Goal: Task Accomplishment & Management: Manage account settings

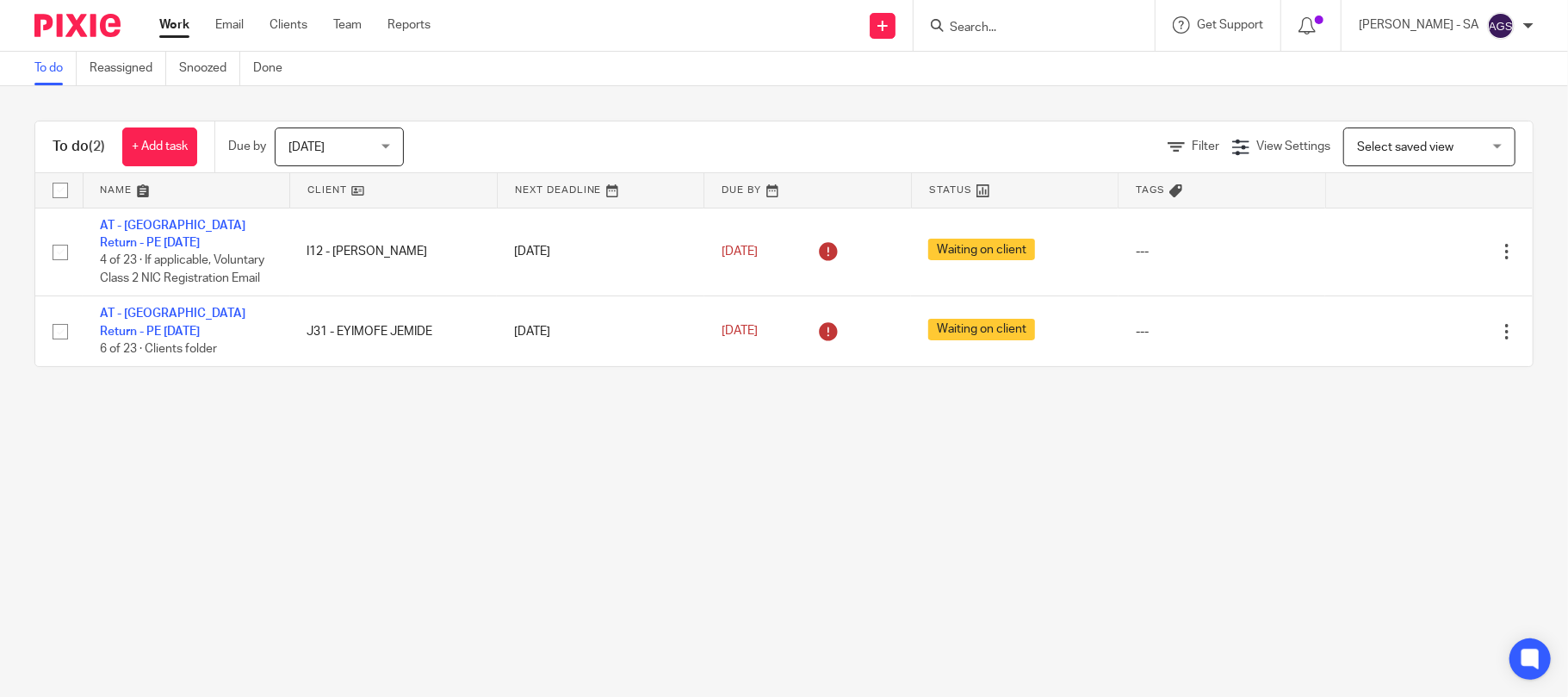
click at [989, 27] on input "Search" at bounding box center [1025, 28] width 155 height 16
click at [1038, 15] on form at bounding box center [1039, 25] width 184 height 21
click at [1038, 20] on input "Search" at bounding box center [1025, 28] width 155 height 16
type input "H22"
click at [1058, 66] on link at bounding box center [1090, 74] width 291 height 40
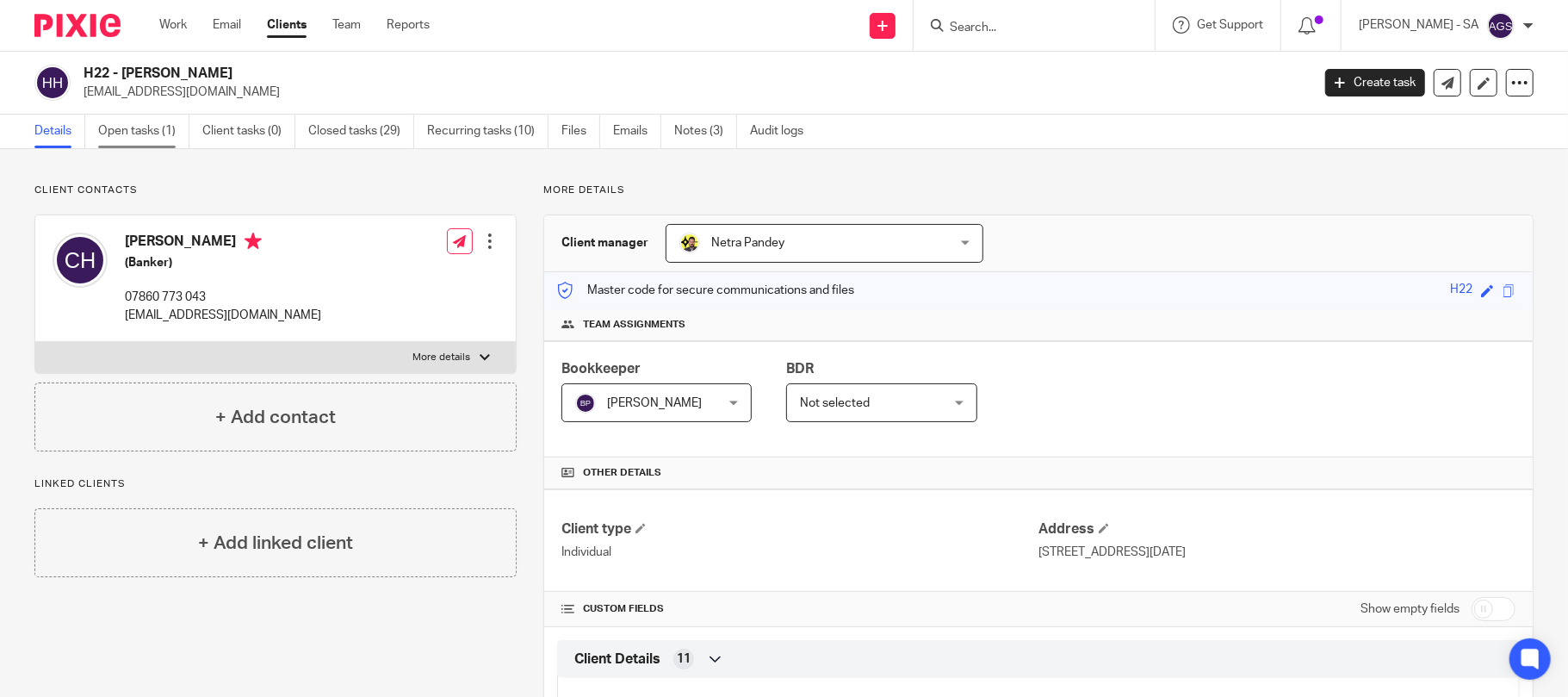
click at [156, 122] on link "Open tasks (1)" at bounding box center [144, 131] width 91 height 34
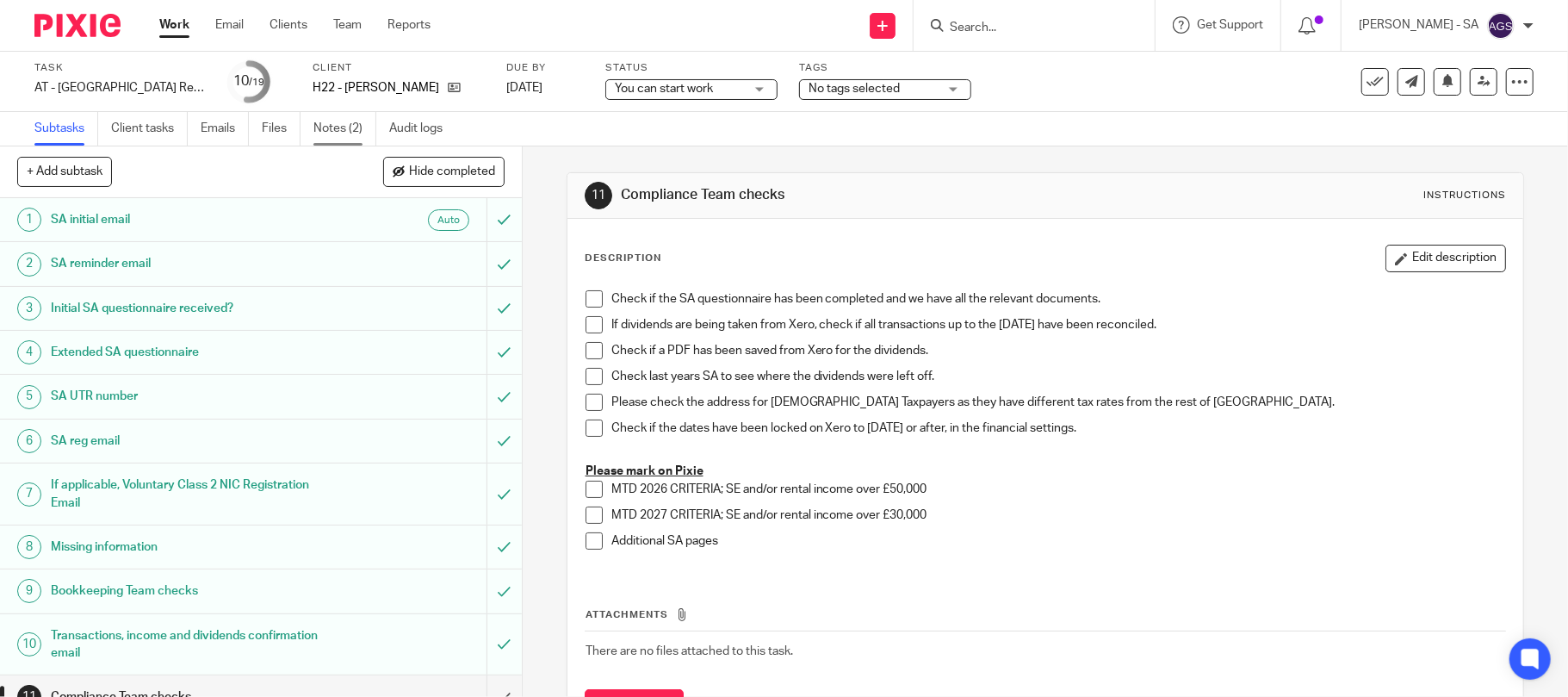
click at [343, 132] on link "Notes (2)" at bounding box center [344, 128] width 63 height 34
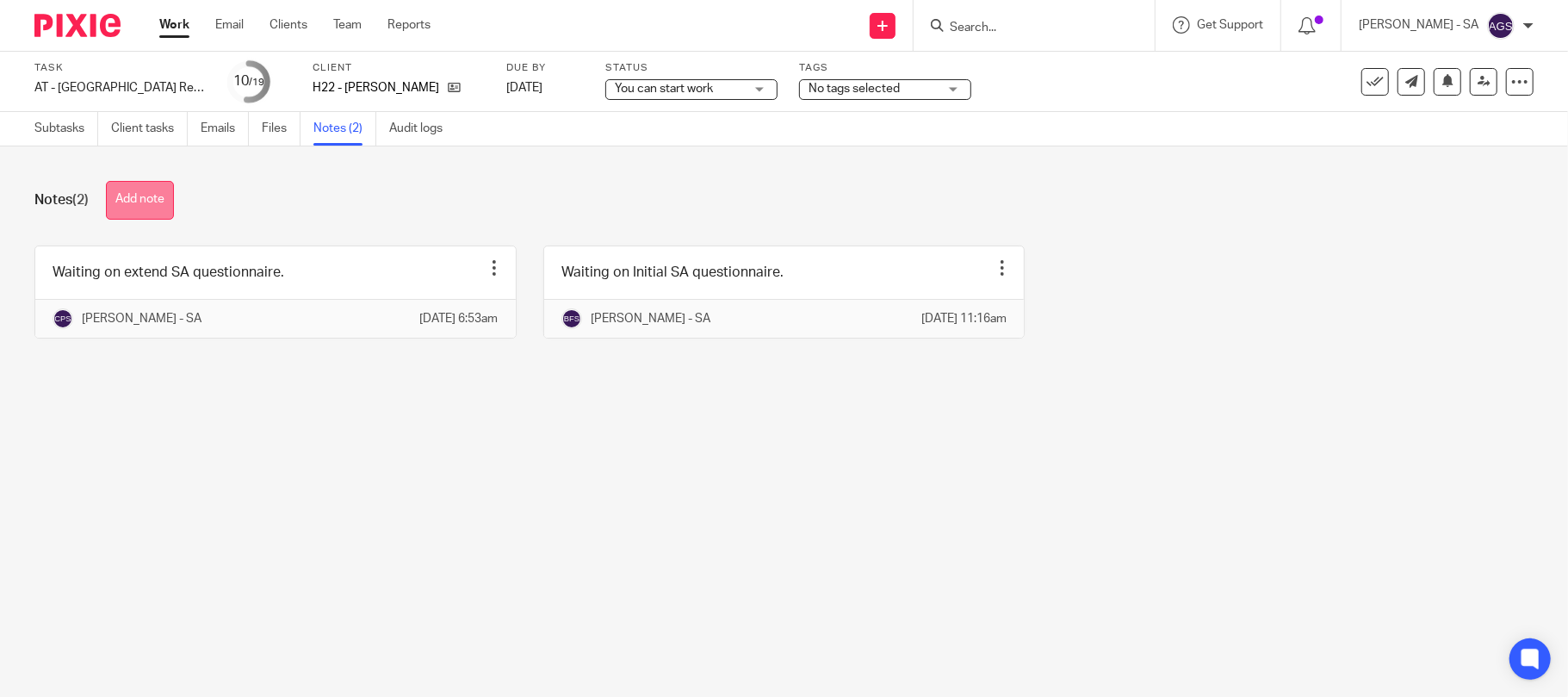
click at [162, 187] on button "Add note" at bounding box center [140, 200] width 68 height 39
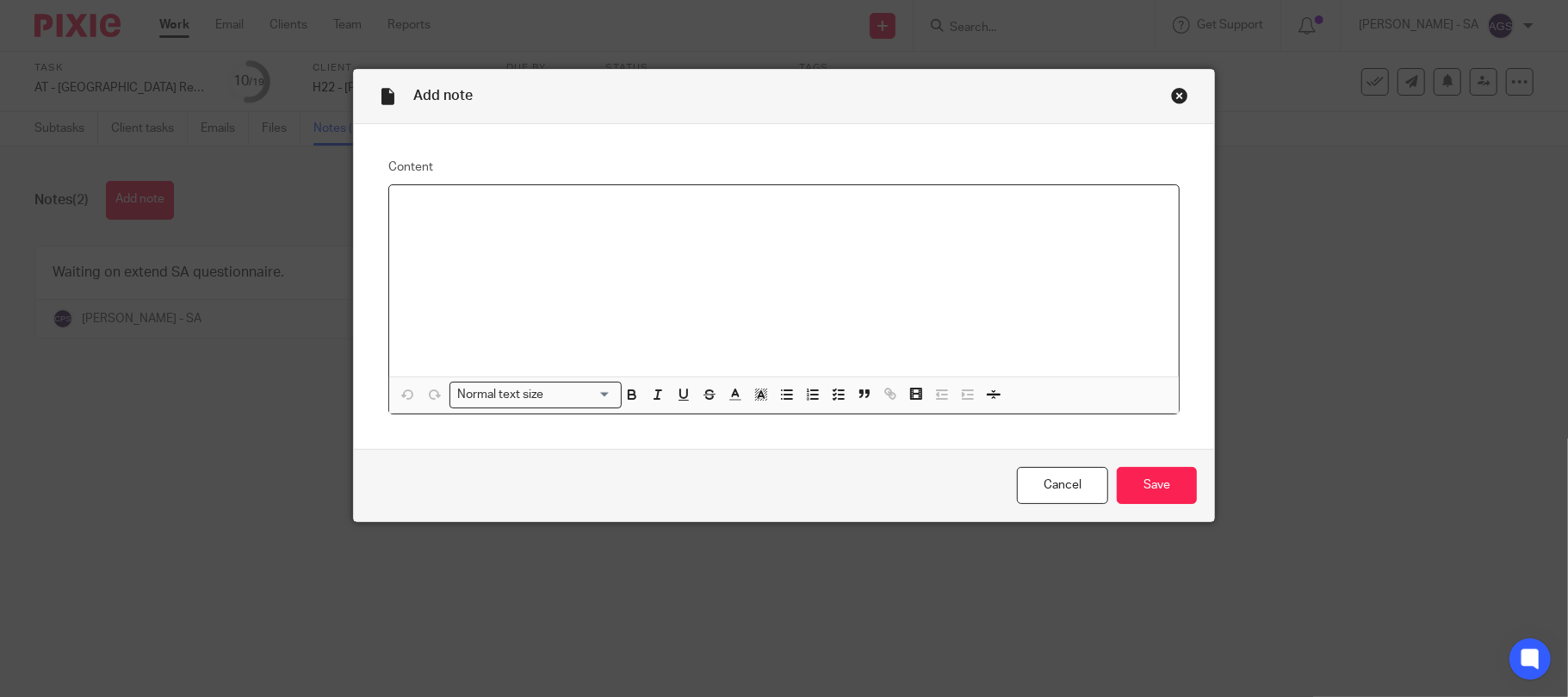
click at [408, 208] on p at bounding box center [784, 208] width 763 height 17
click at [839, 400] on line "button" at bounding box center [841, 400] width 5 height 0
click at [403, 208] on span at bounding box center [412, 208] width 17 height 17
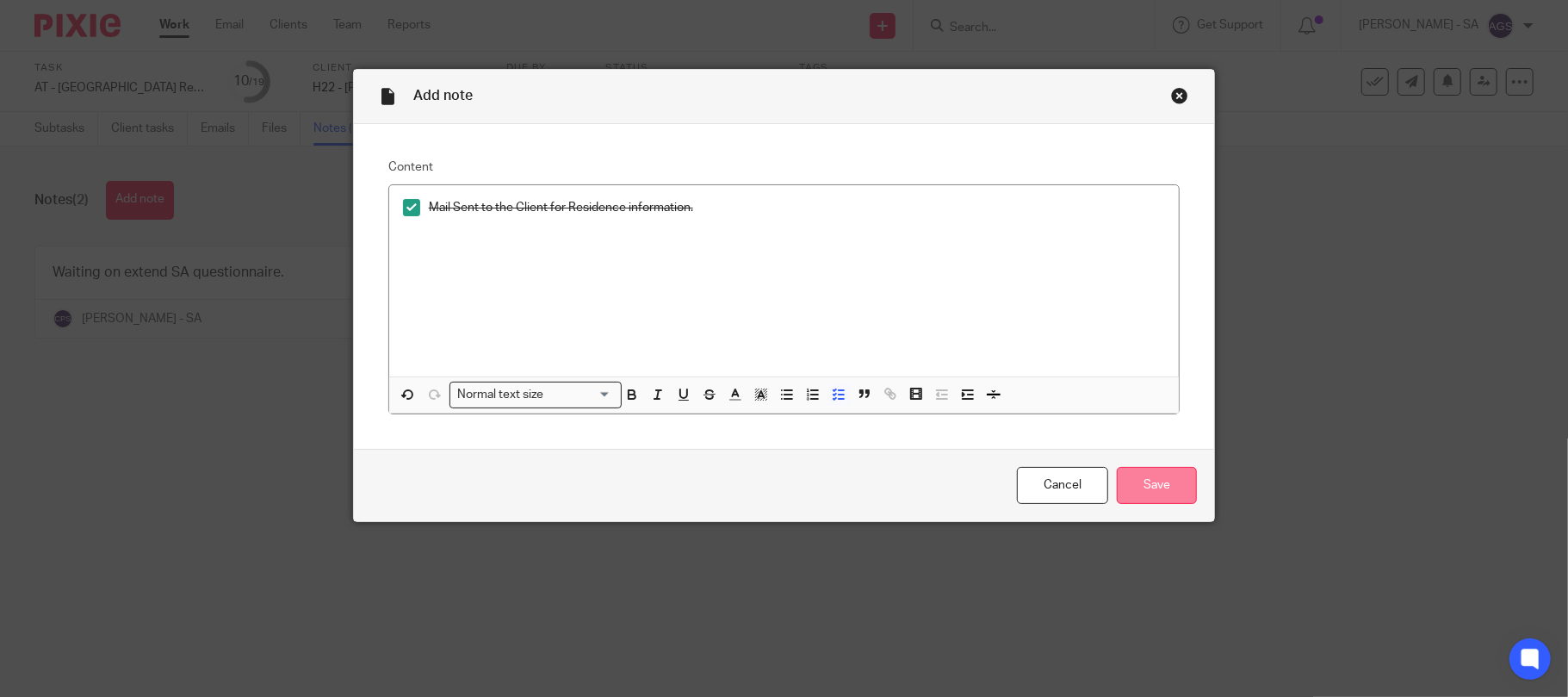
click at [1160, 484] on input "Save" at bounding box center [1157, 485] width 80 height 37
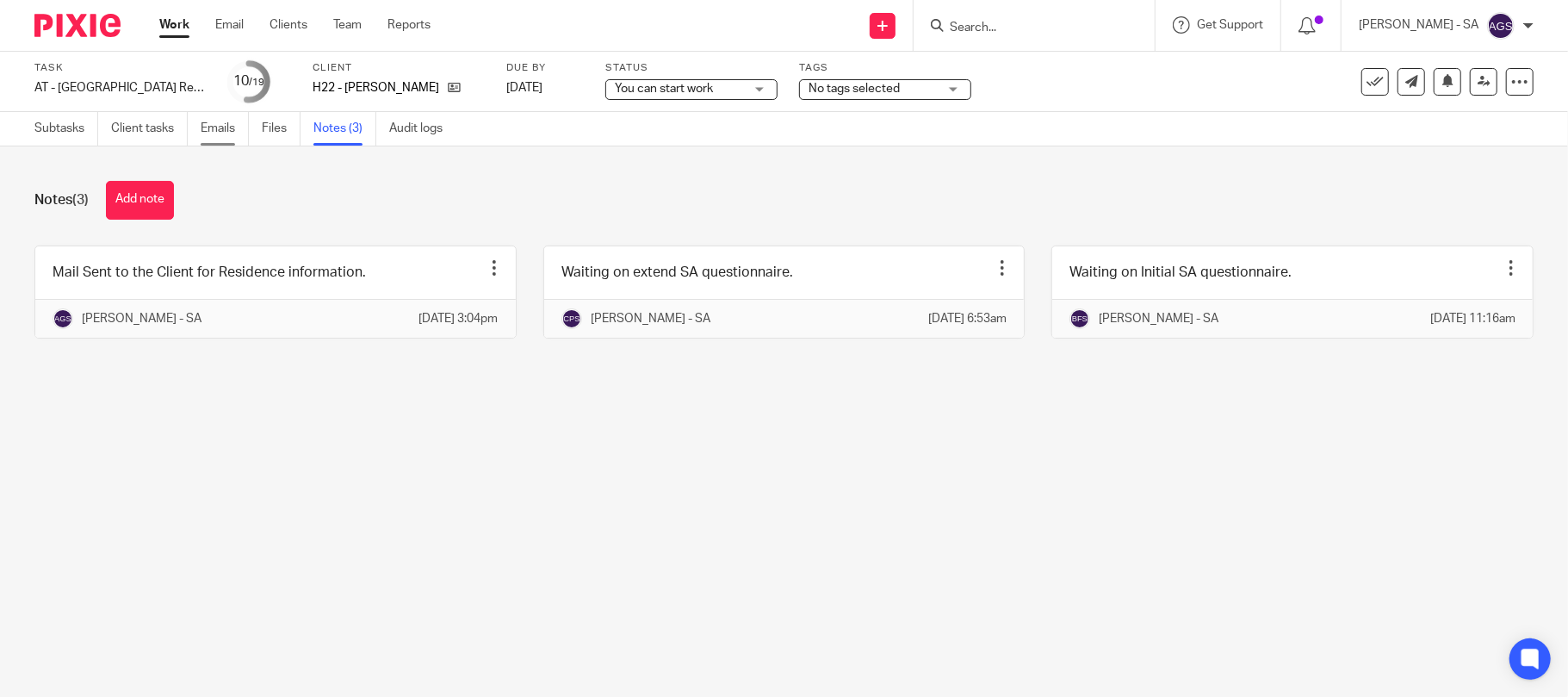
click at [211, 124] on link "Emails" at bounding box center [225, 128] width 49 height 34
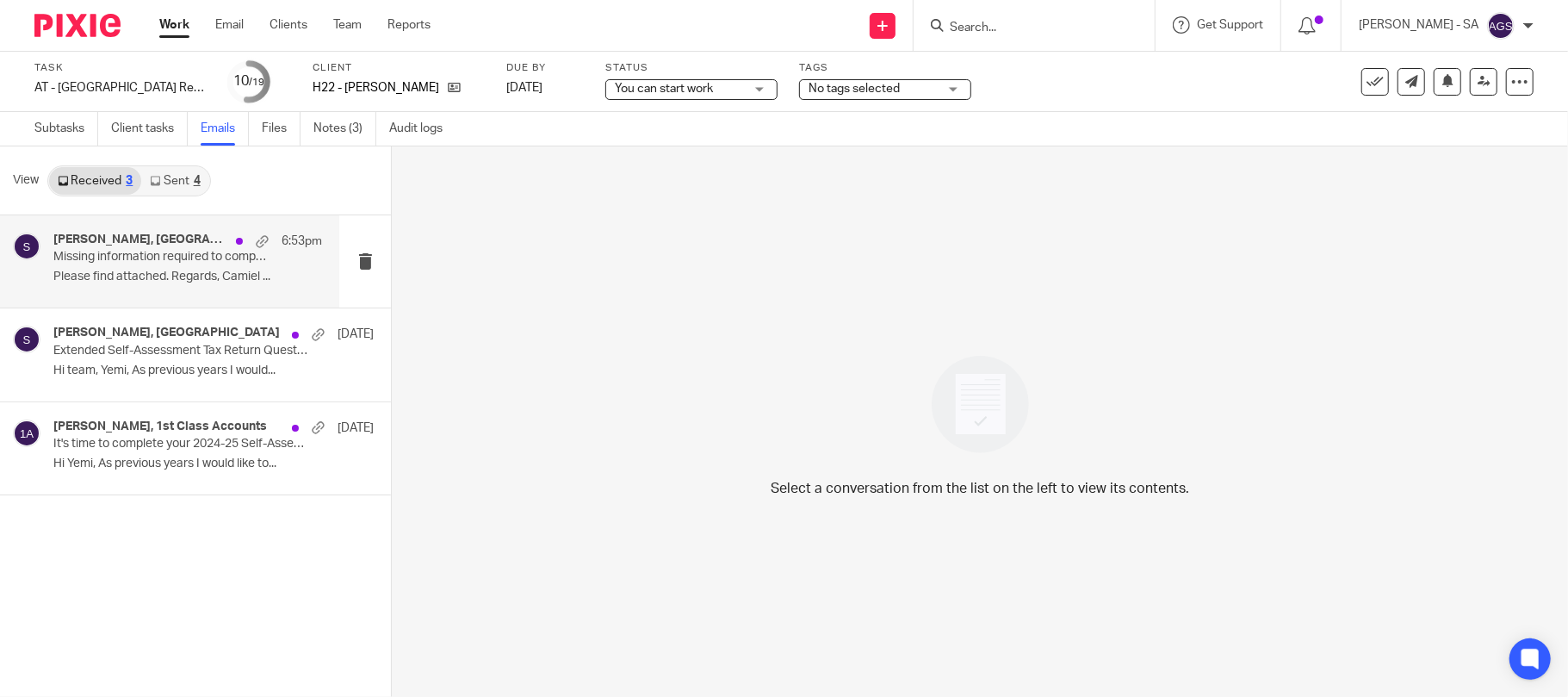
click at [143, 262] on p "Missing information required to complete your Self-Assessment Tax Return" at bounding box center [160, 257] width 215 height 15
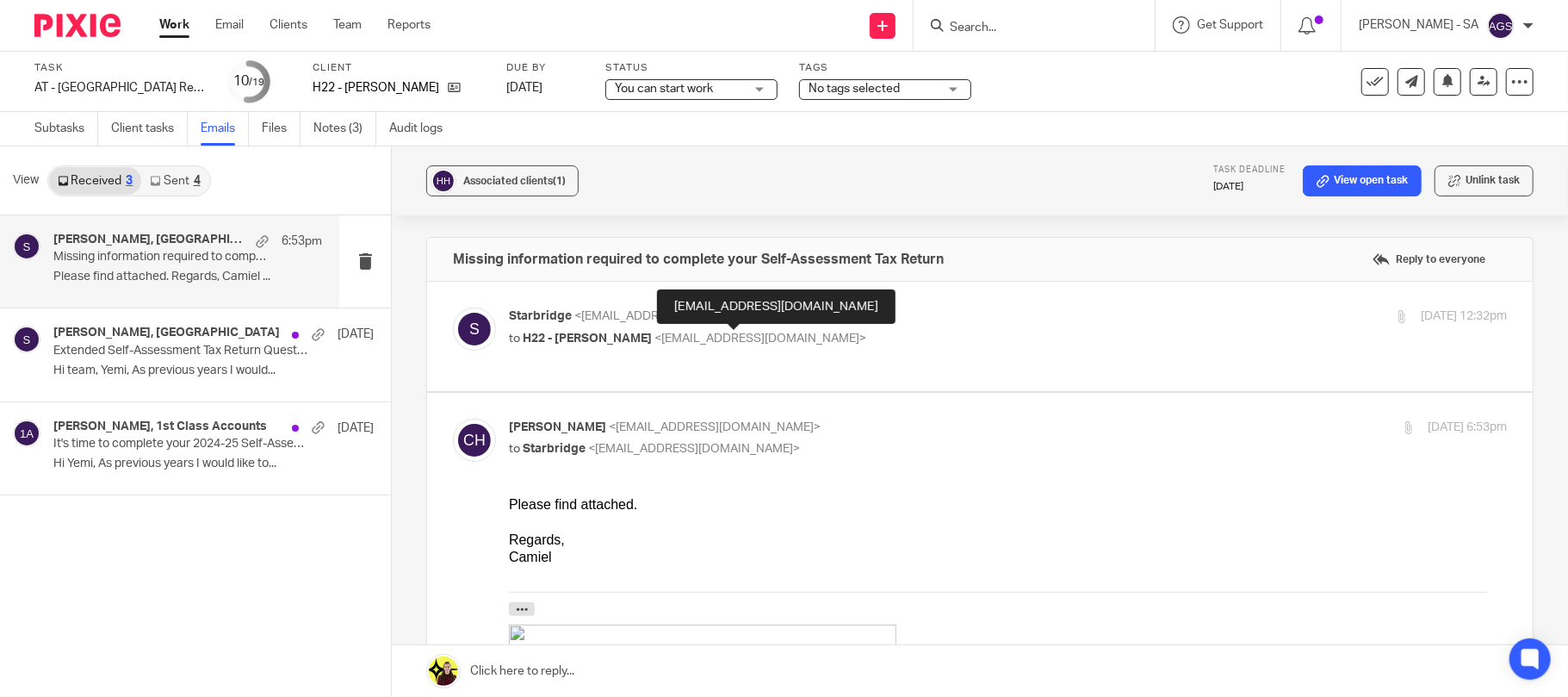
click at [698, 332] on span "<ciohouwen@hotmail.com>" at bounding box center [760, 338] width 212 height 12
checkbox input "true"
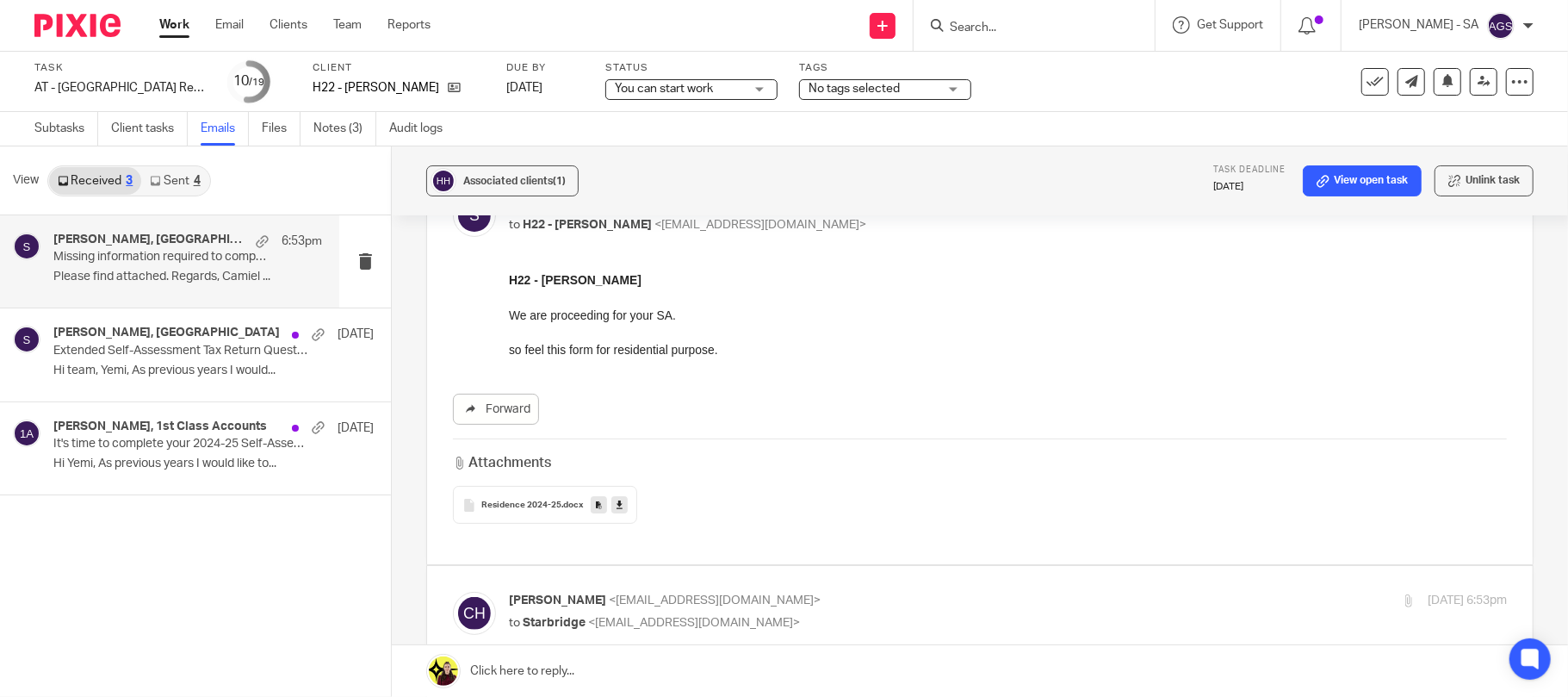
scroll to position [115, 0]
click at [534, 508] on span "Residence 2024-25" at bounding box center [521, 505] width 80 height 11
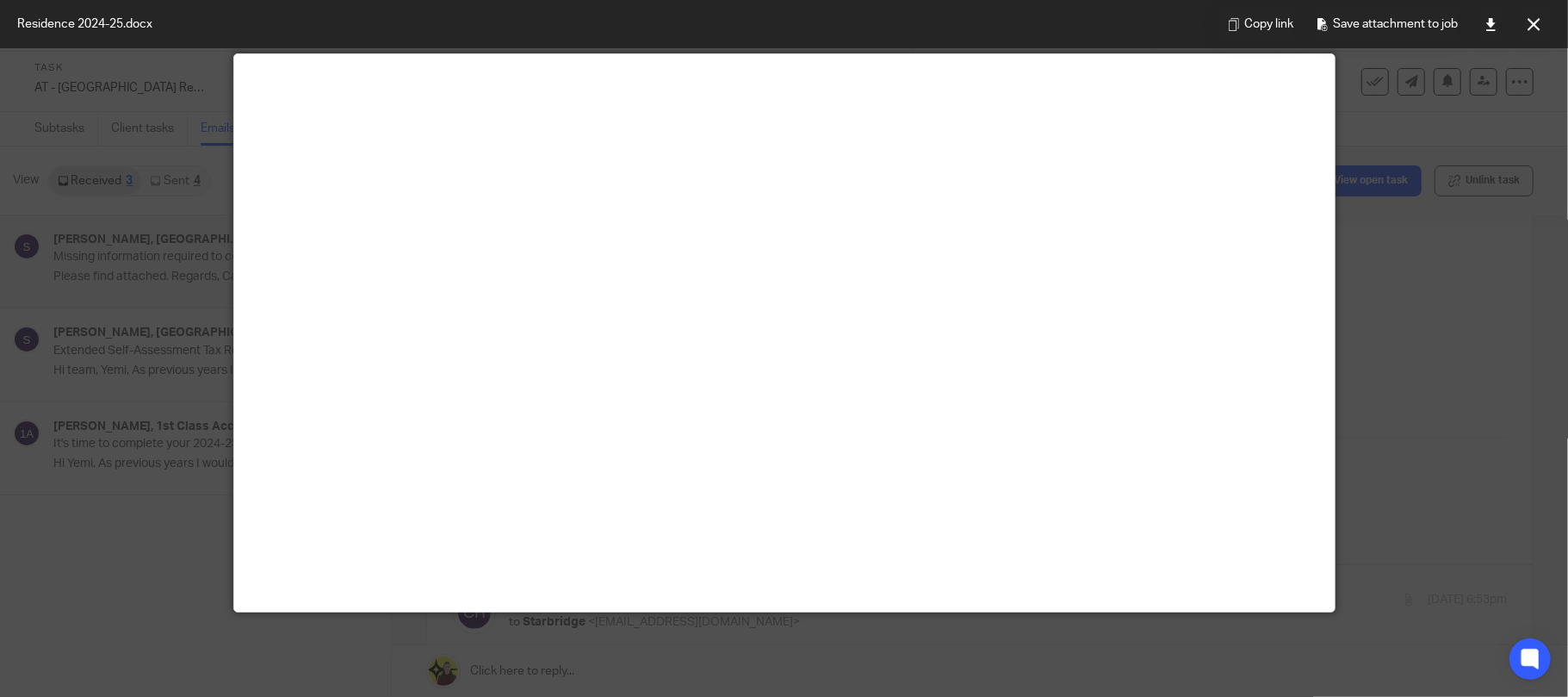
scroll to position [121, 0]
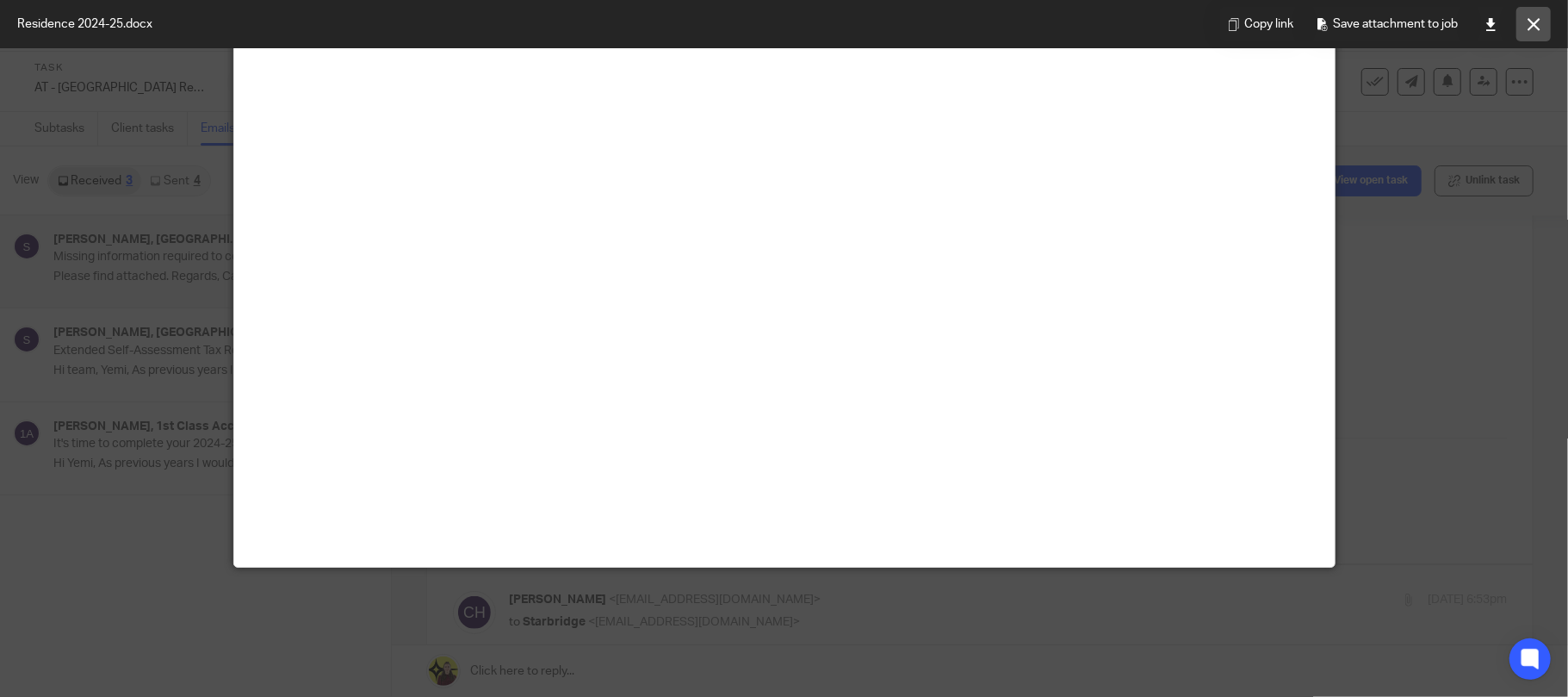
click at [1548, 18] on button at bounding box center [1533, 23] width 34 height 34
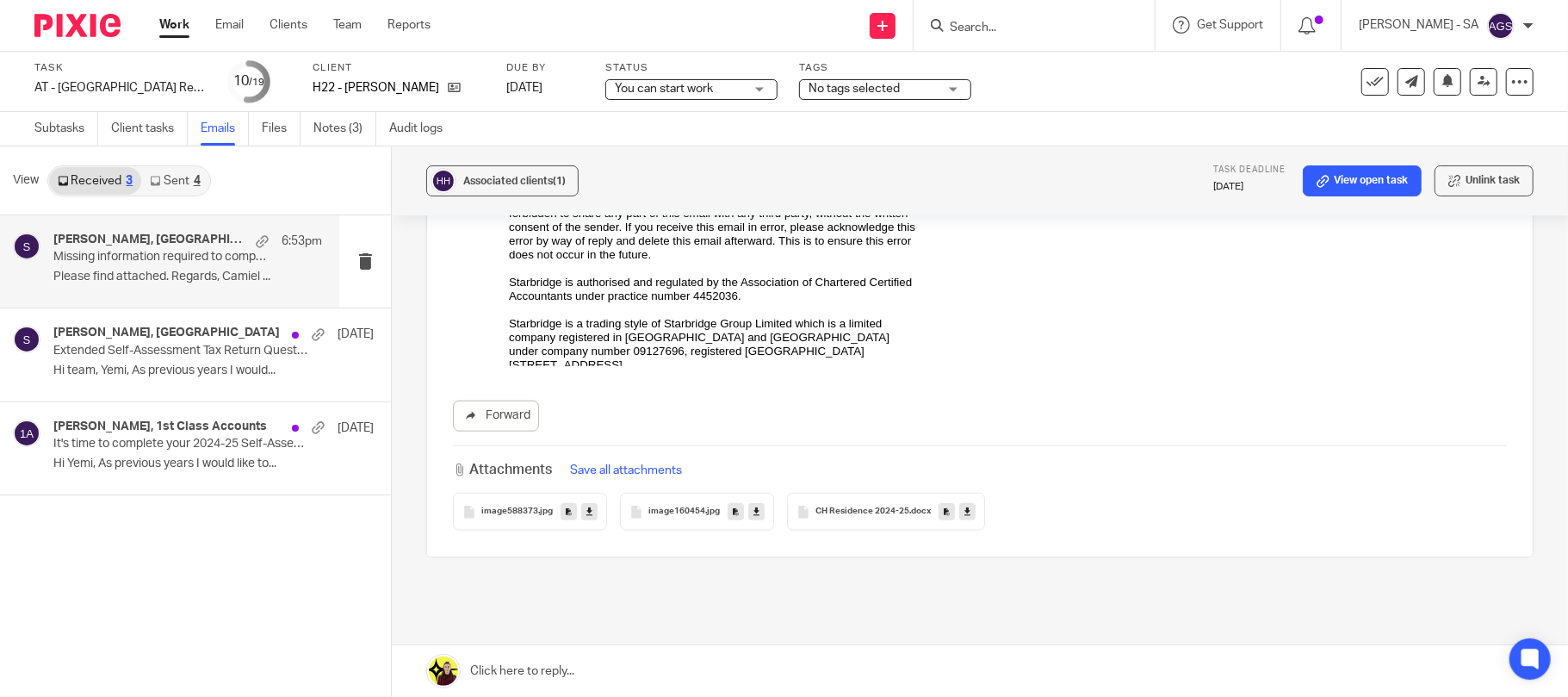
scroll to position [1263, 0]
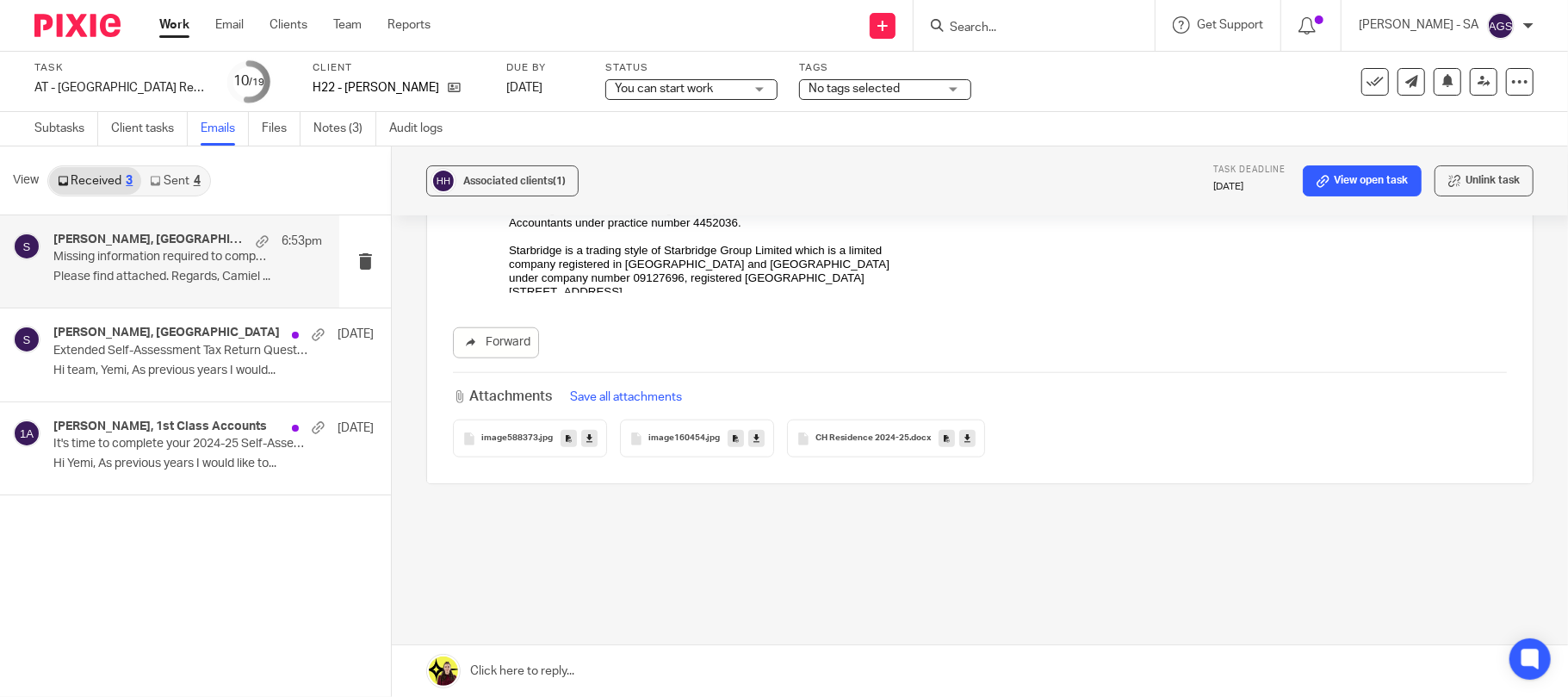
click at [853, 436] on span "CH Residence 2024-25" at bounding box center [862, 438] width 94 height 11
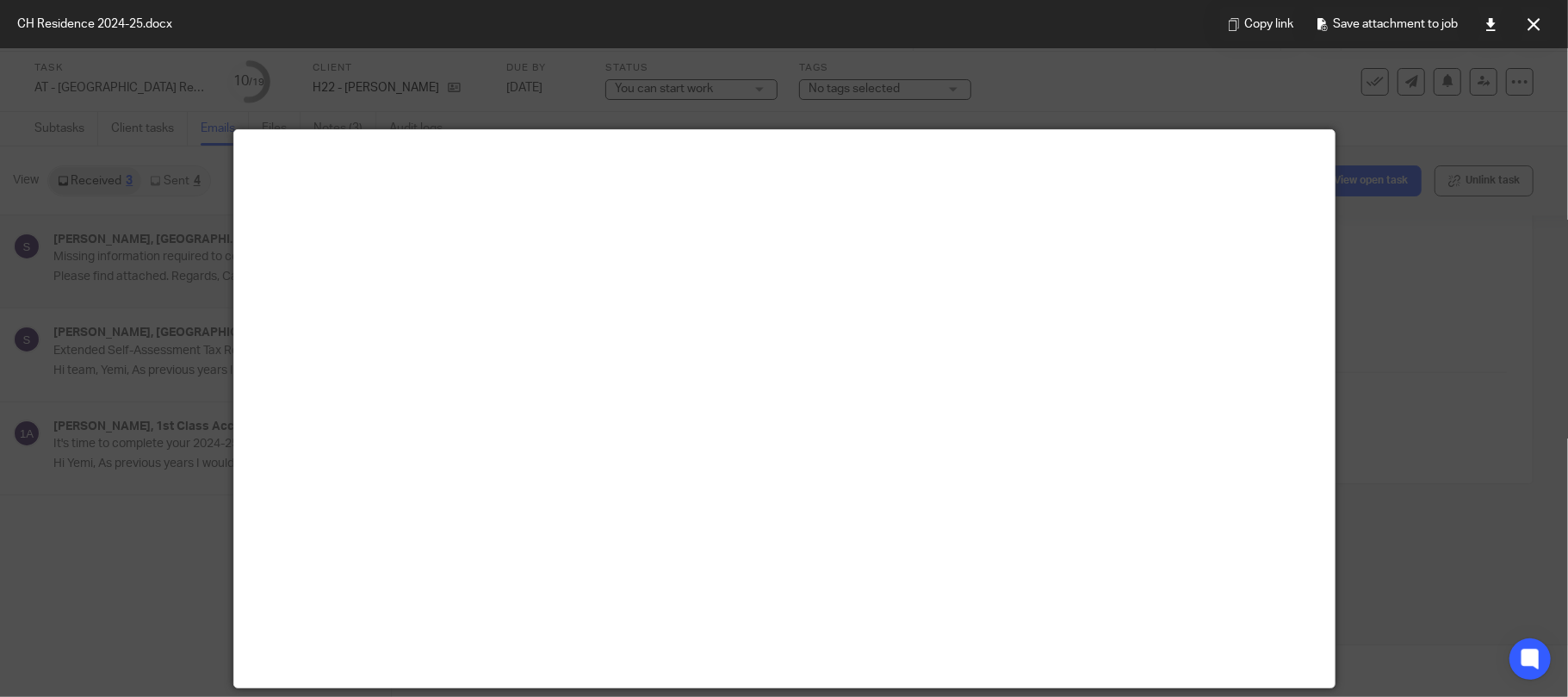
scroll to position [115, 0]
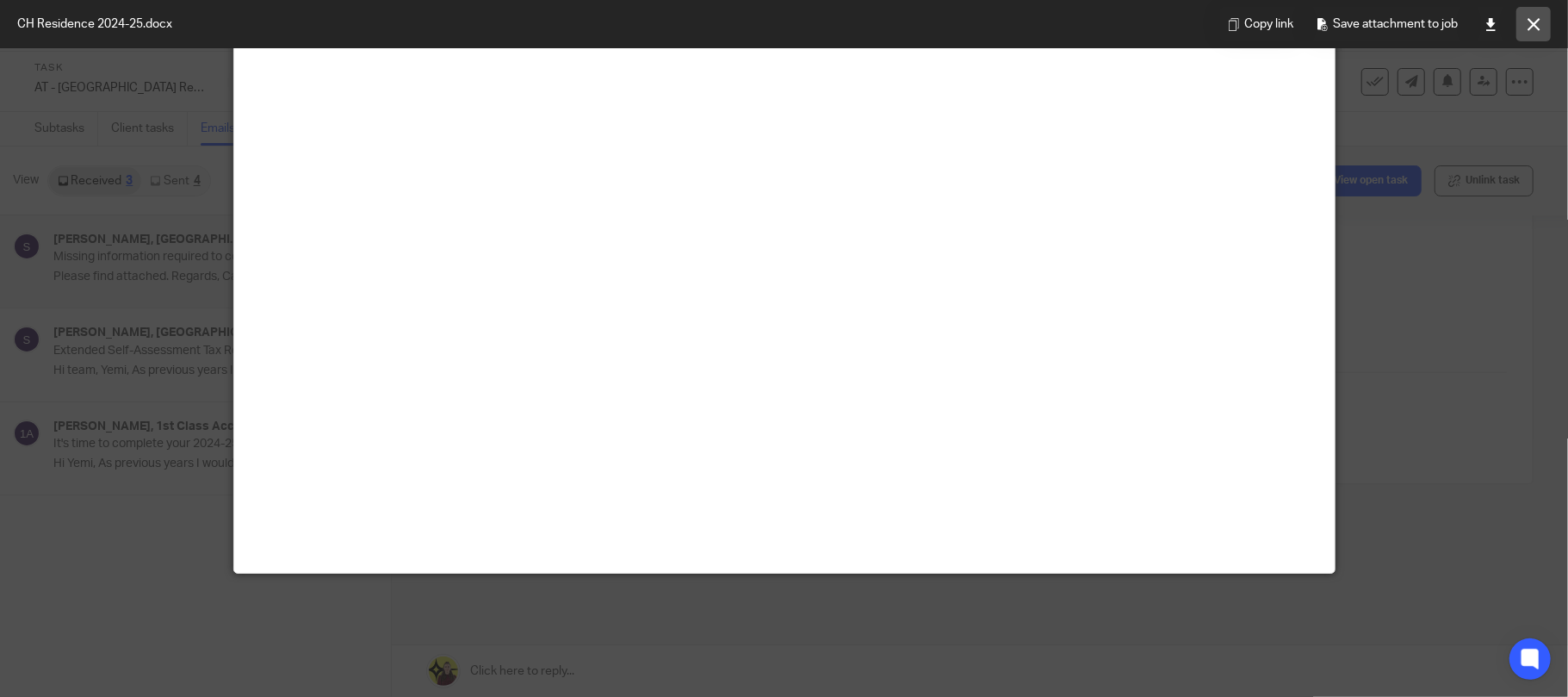
click at [1523, 32] on button at bounding box center [1533, 23] width 34 height 34
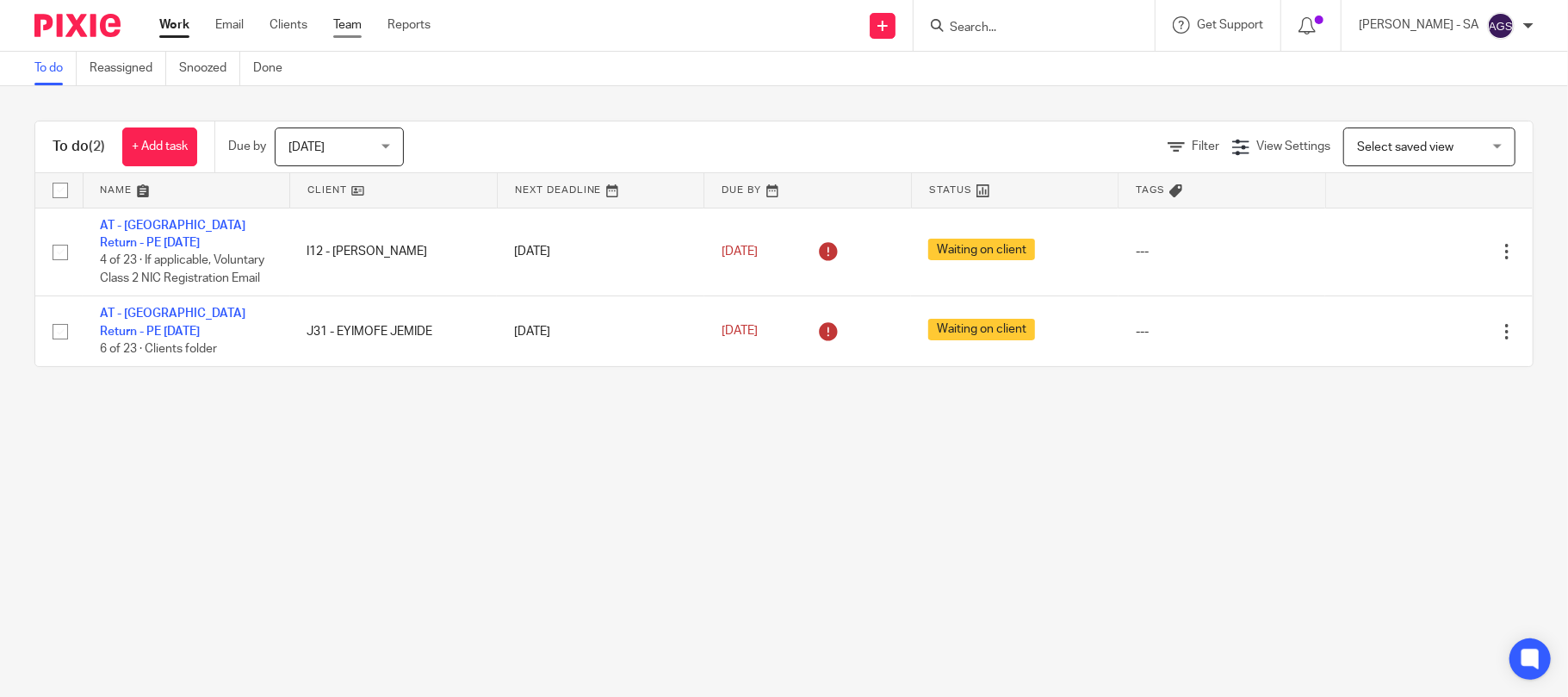
click at [333, 18] on link "Team" at bounding box center [347, 25] width 28 height 17
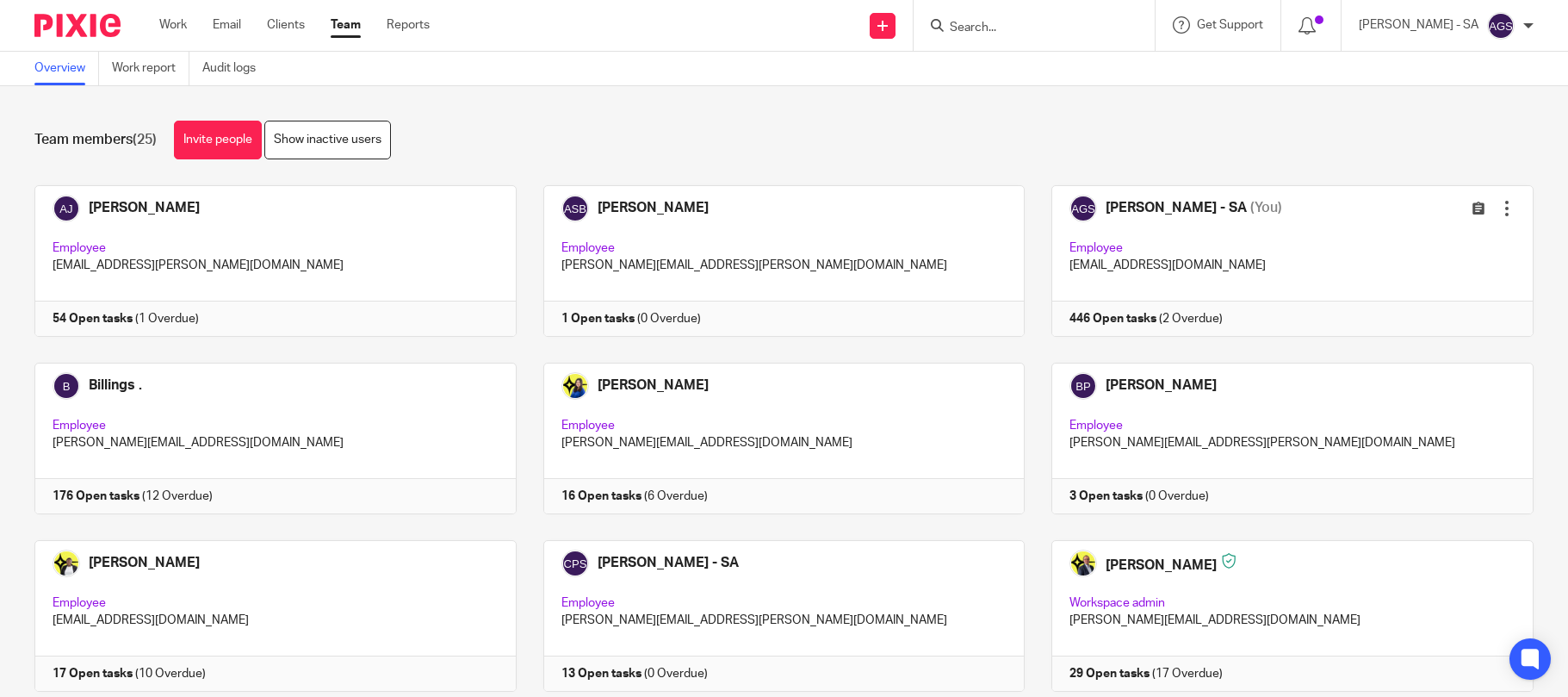
click at [1025, 185] on link at bounding box center [1279, 261] width 509 height 152
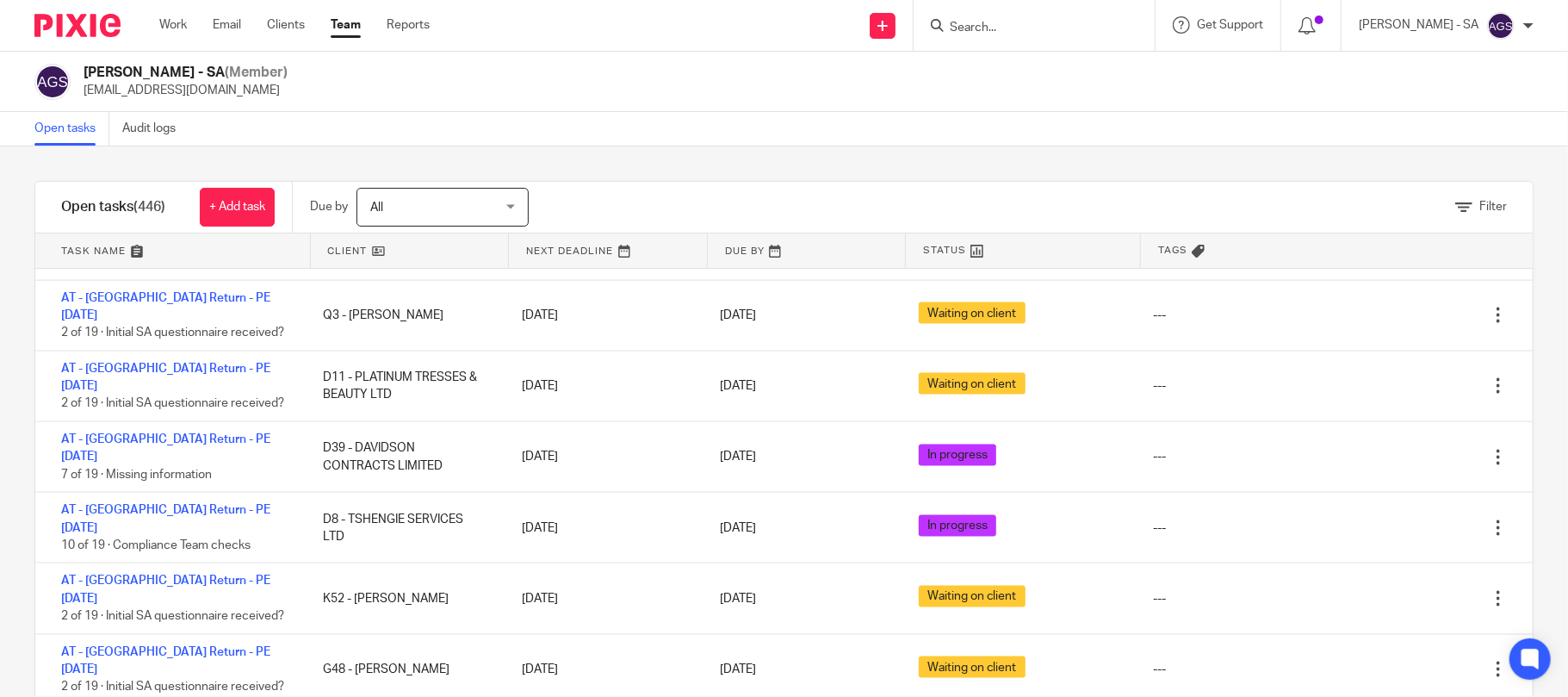
scroll to position [20788, 0]
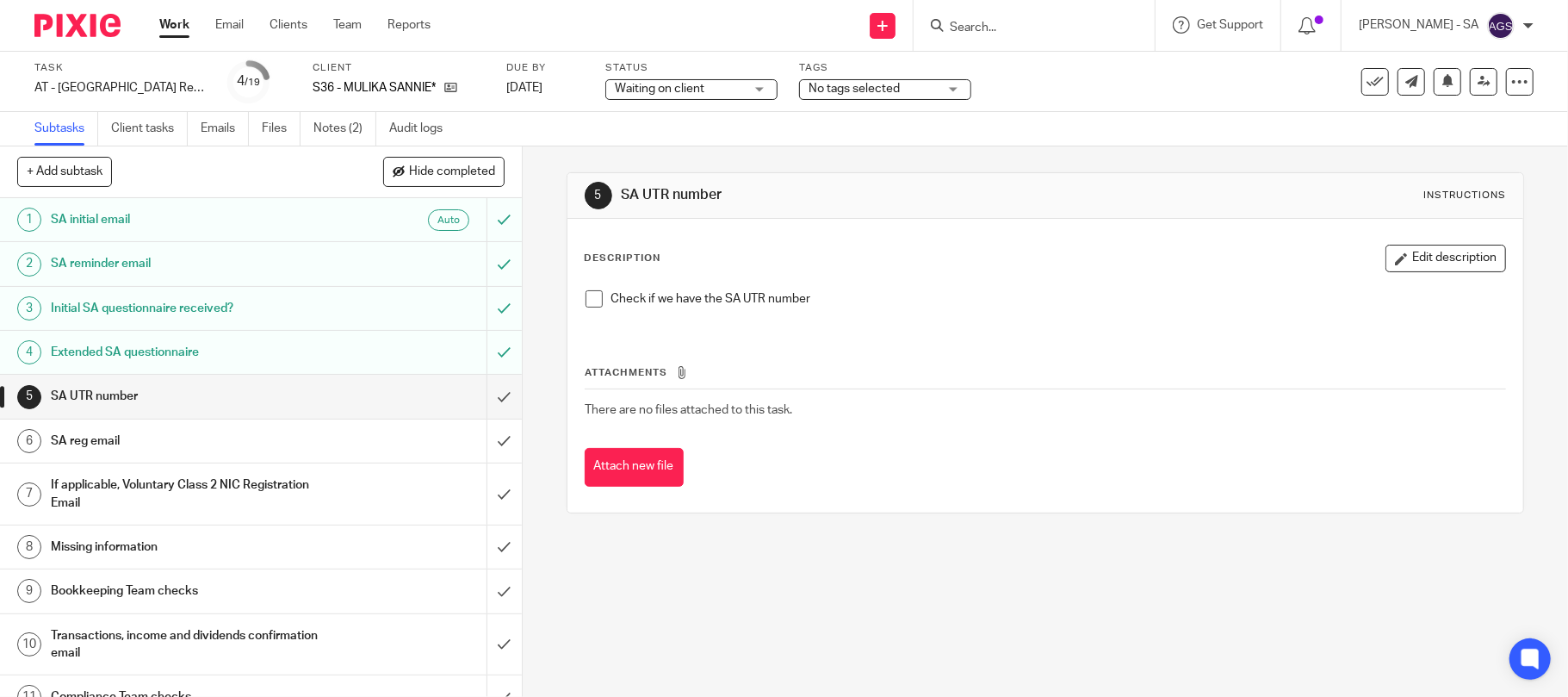
click at [585, 299] on span at bounding box center [594, 299] width 17 height 17
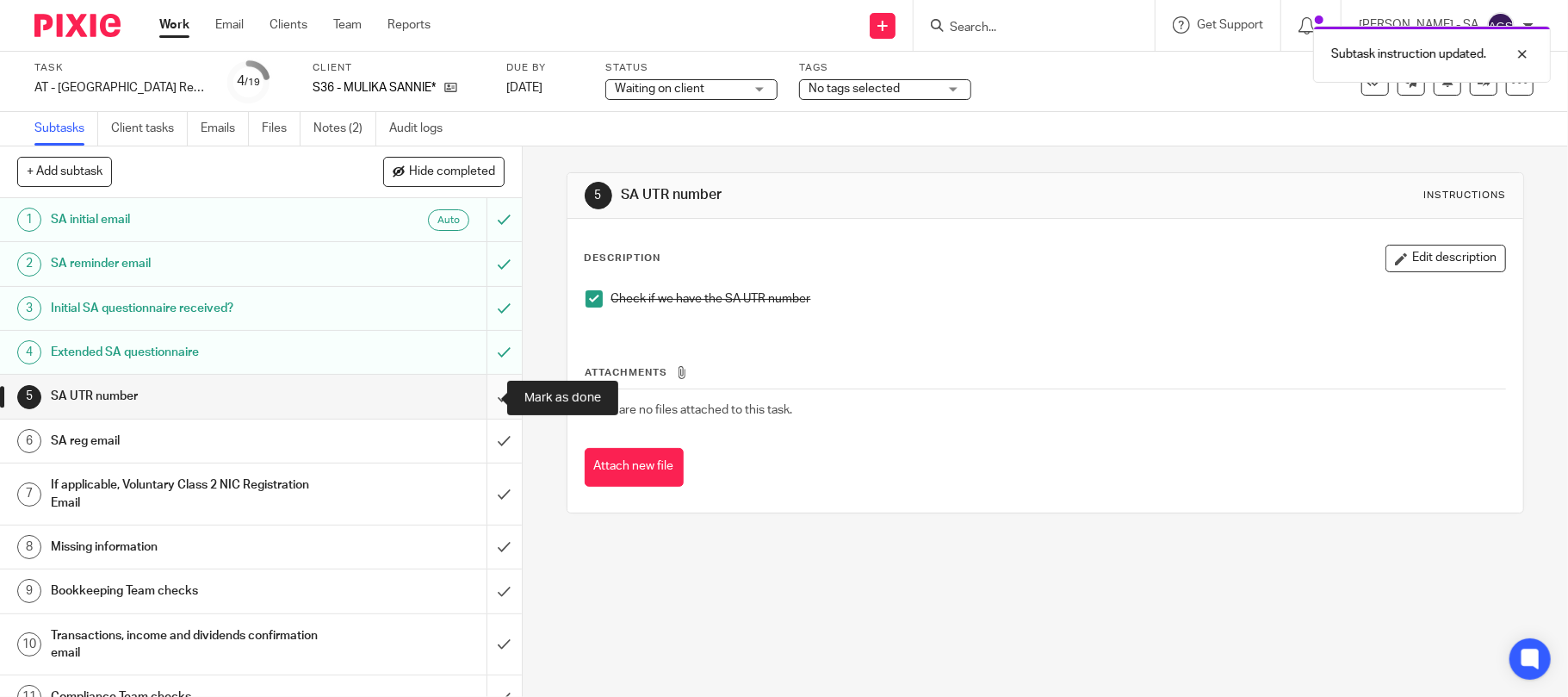
click at [479, 389] on input "submit" at bounding box center [261, 396] width 522 height 43
click at [479, 446] on input "submit" at bounding box center [261, 440] width 522 height 43
click at [487, 487] on input "submit" at bounding box center [261, 494] width 522 height 61
click at [479, 544] on input "submit" at bounding box center [261, 546] width 522 height 43
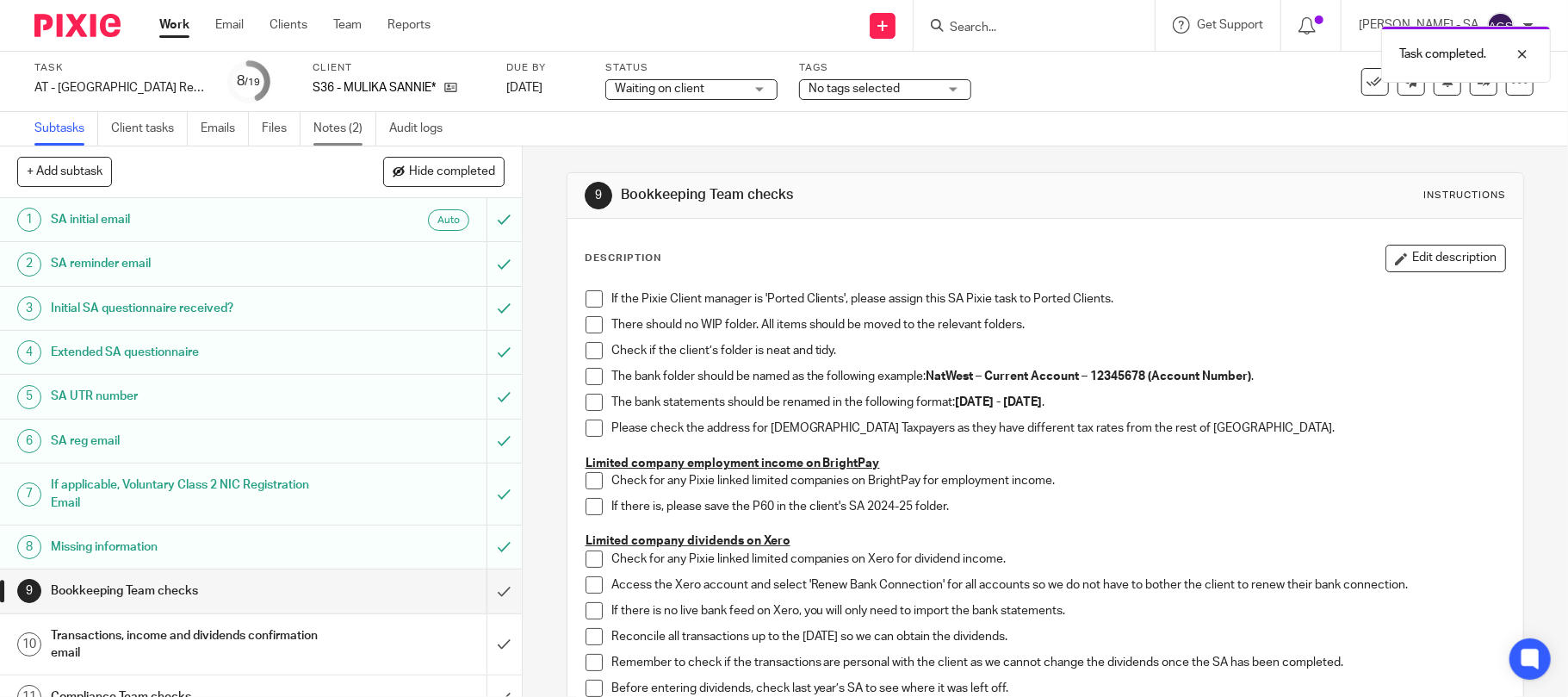
click at [342, 132] on link "Notes (2)" at bounding box center [344, 128] width 63 height 34
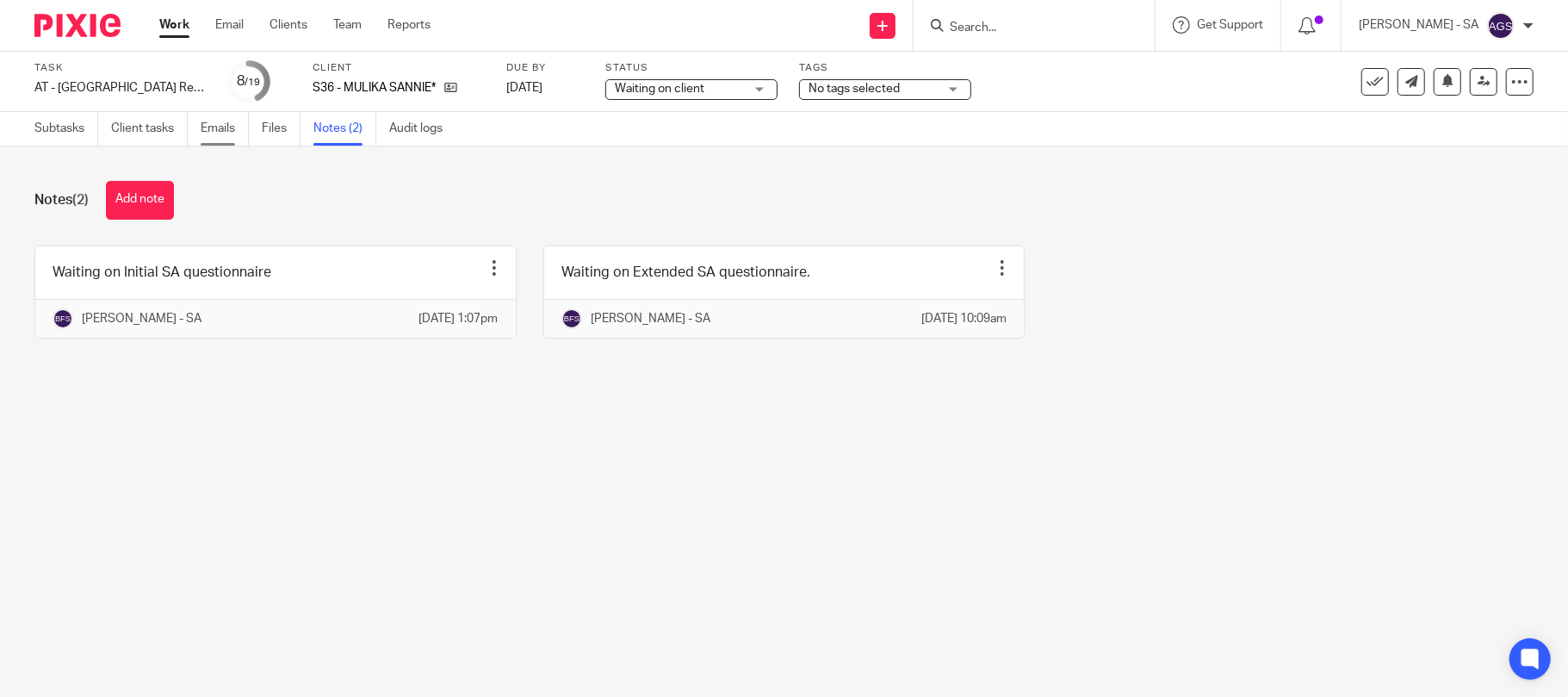
click at [217, 132] on link "Emails" at bounding box center [225, 128] width 49 height 34
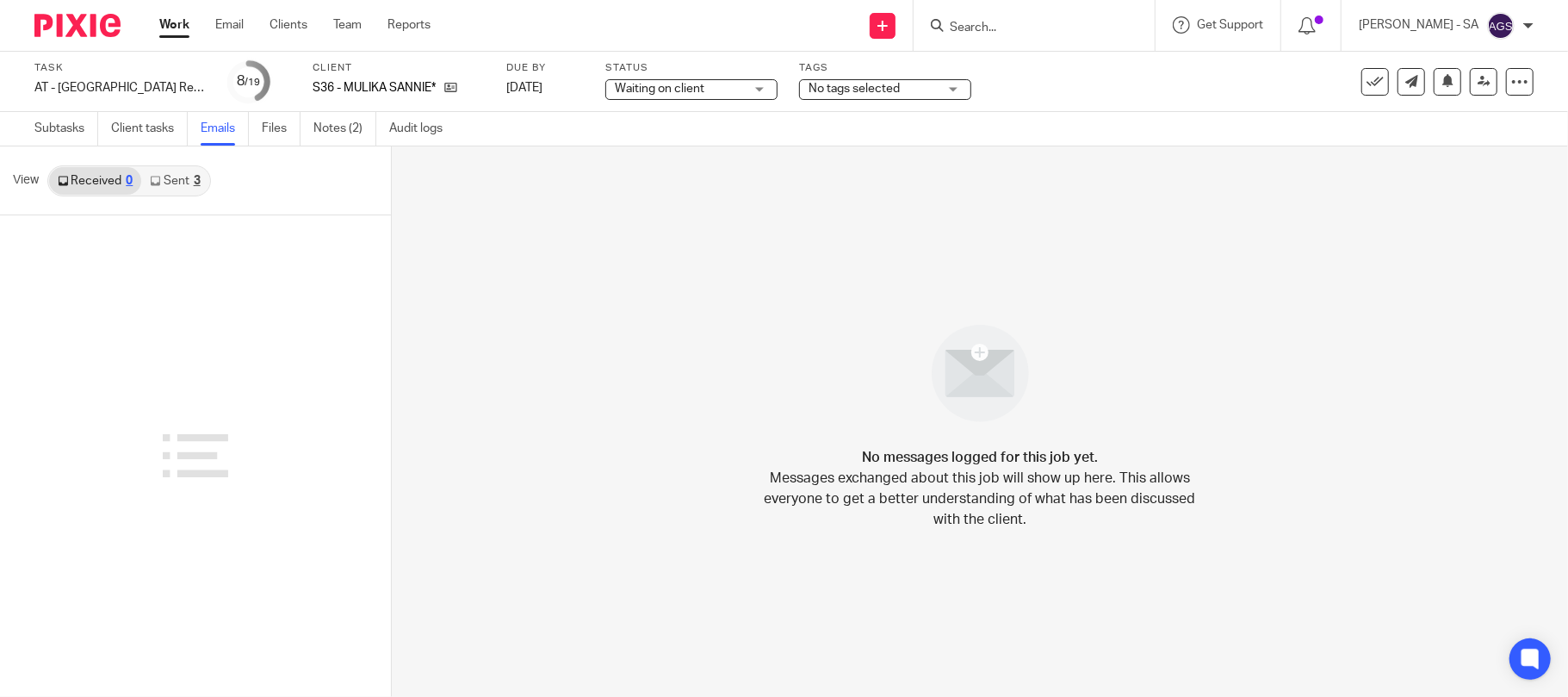
click at [184, 180] on link "Sent 3" at bounding box center [174, 181] width 67 height 27
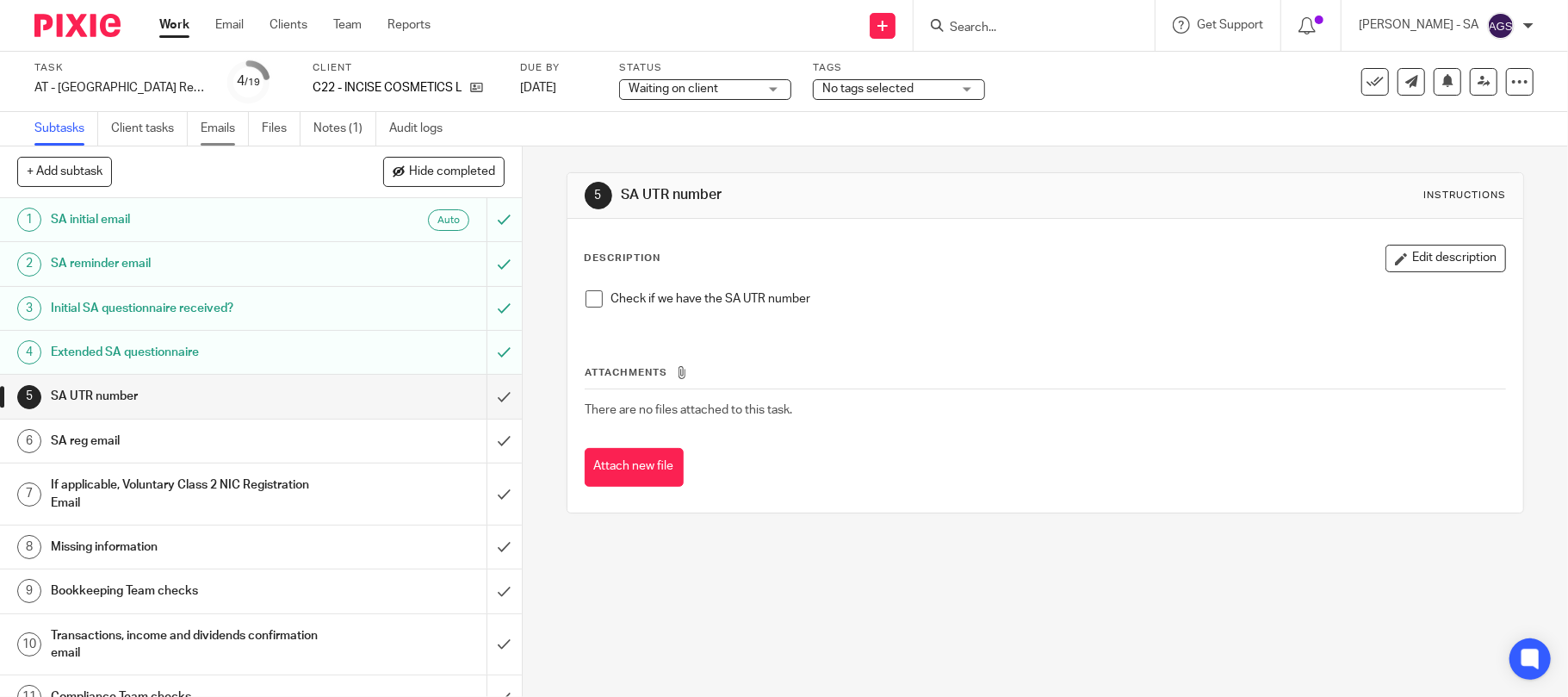
click at [222, 128] on link "Emails" at bounding box center [225, 128] width 49 height 34
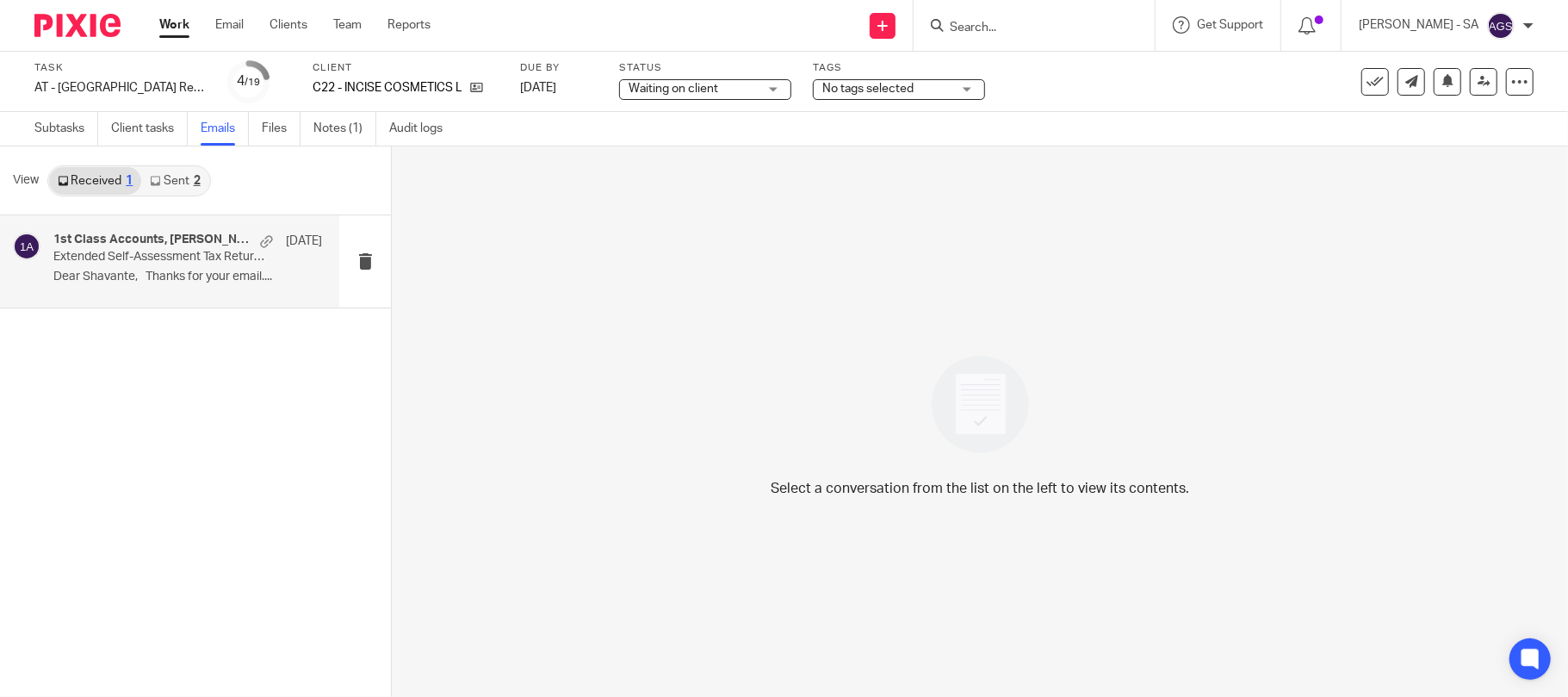
click at [103, 261] on p "Extended Self-Assessment Tax Return Questionnaire" at bounding box center [160, 257] width 215 height 15
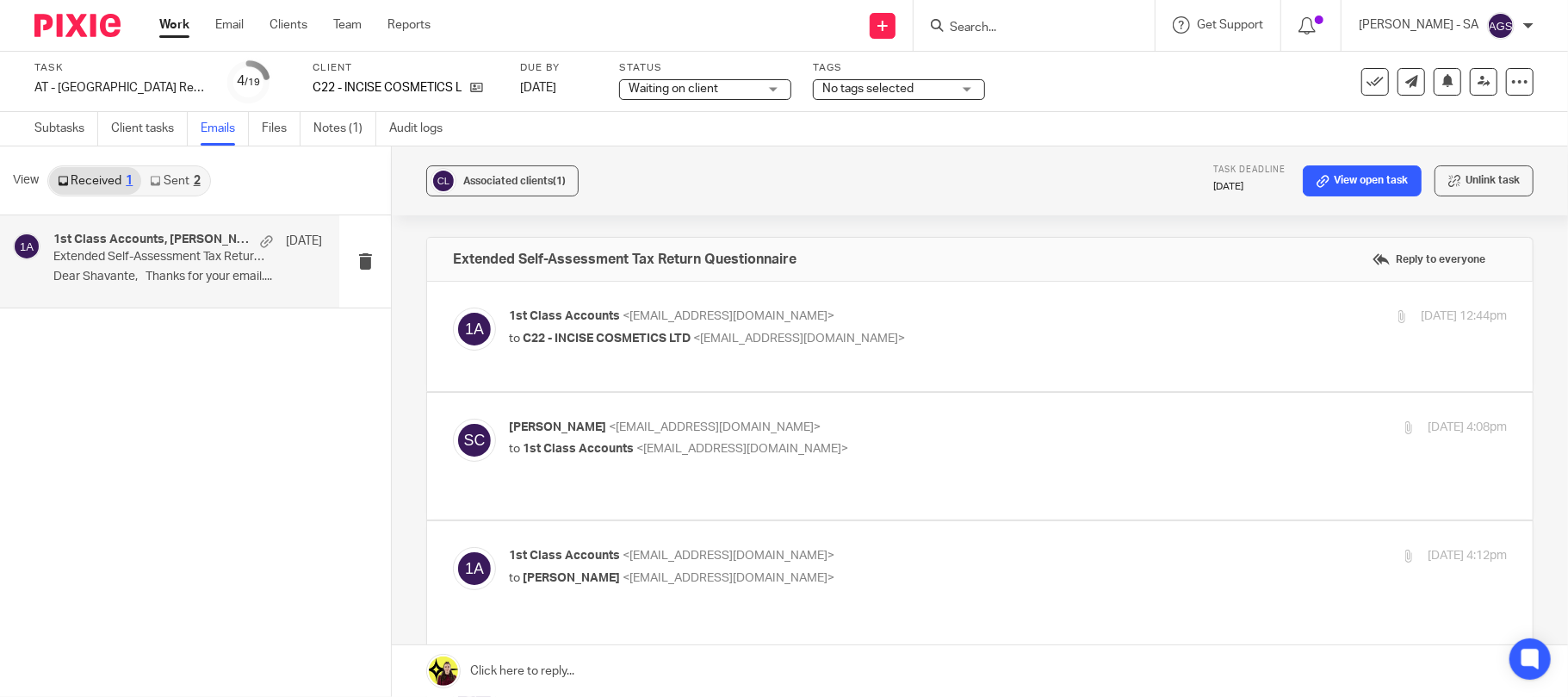
click at [844, 337] on span "<incisecosmetics@outlook.com>" at bounding box center [799, 338] width 212 height 12
checkbox input "true"
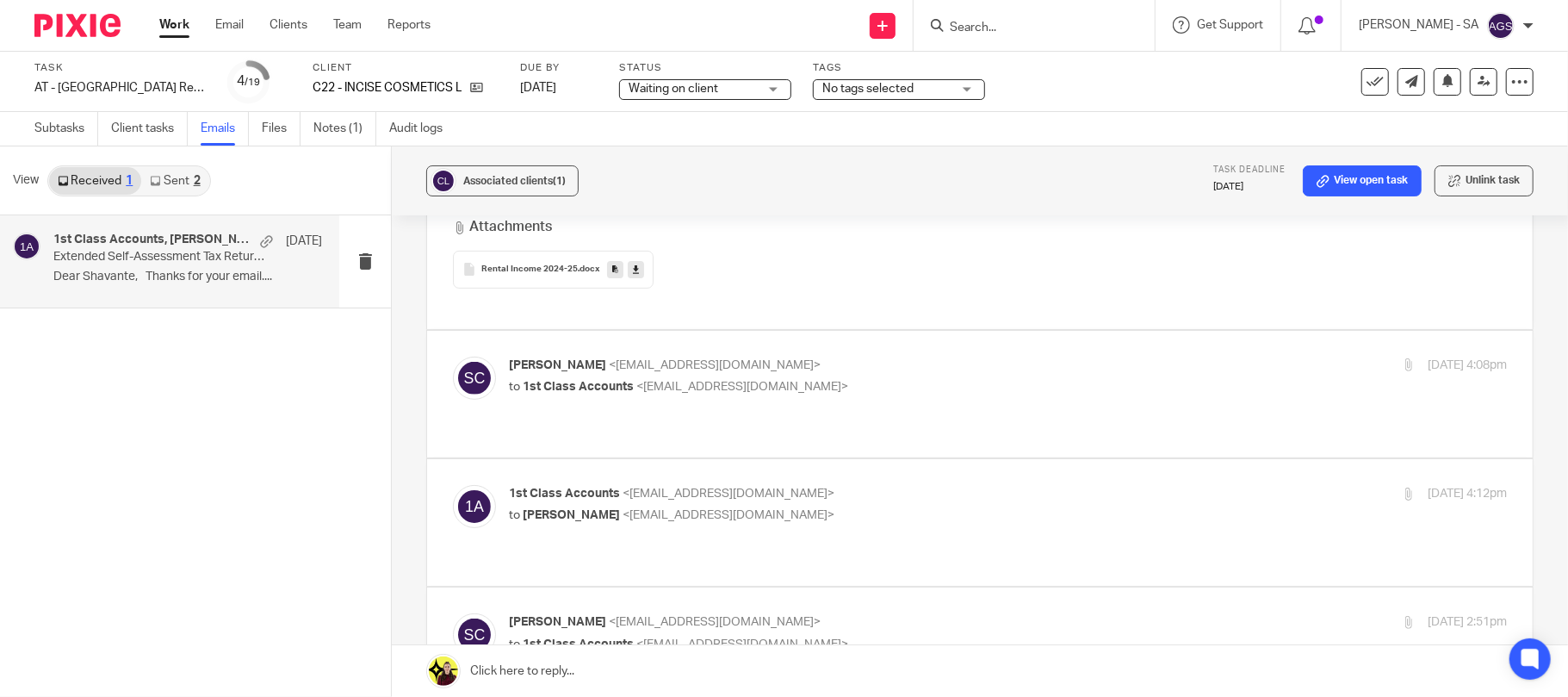
scroll to position [459, 0]
click at [736, 373] on div "shav clarke <incisecosmetics@outlook.com> to 1st Class Accounts <info@1stclassa…" at bounding box center [842, 371] width 666 height 40
checkbox input "true"
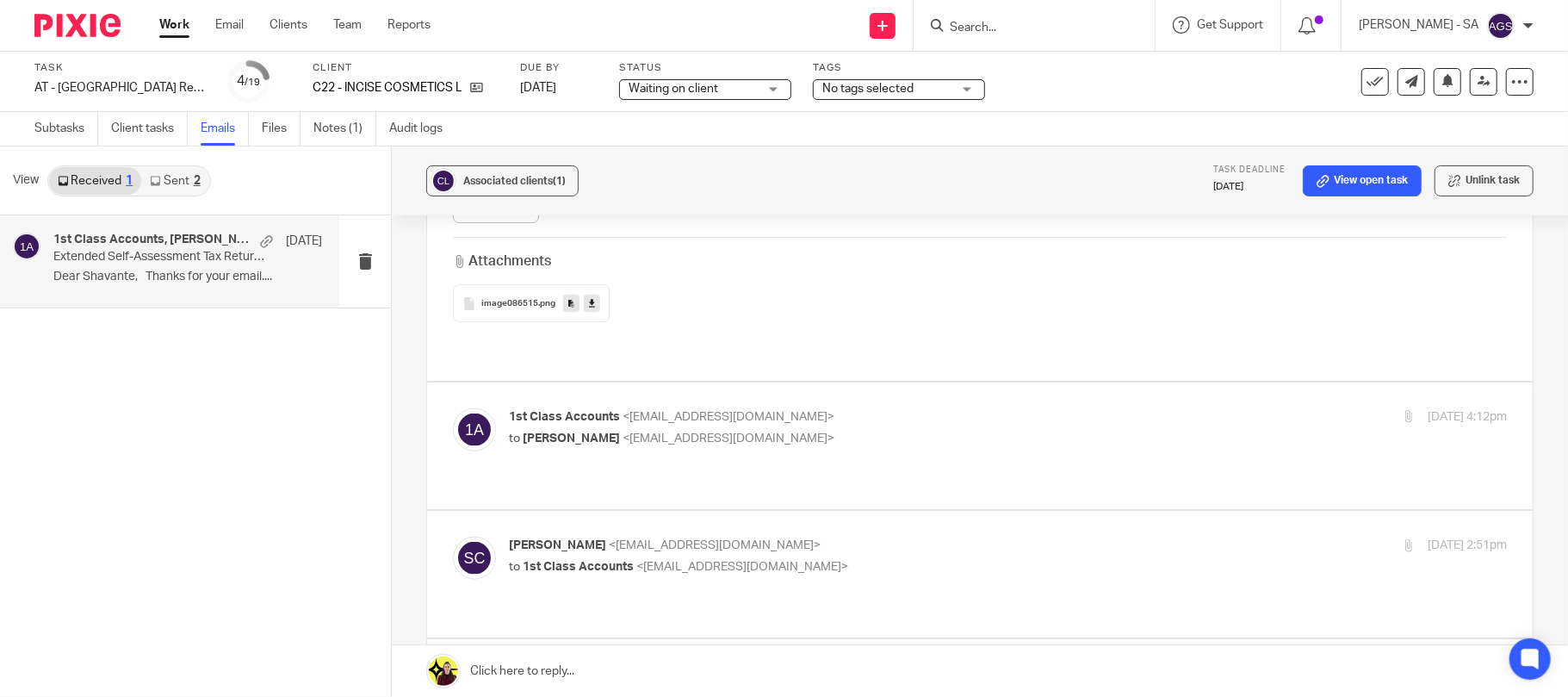
scroll to position [1607, 0]
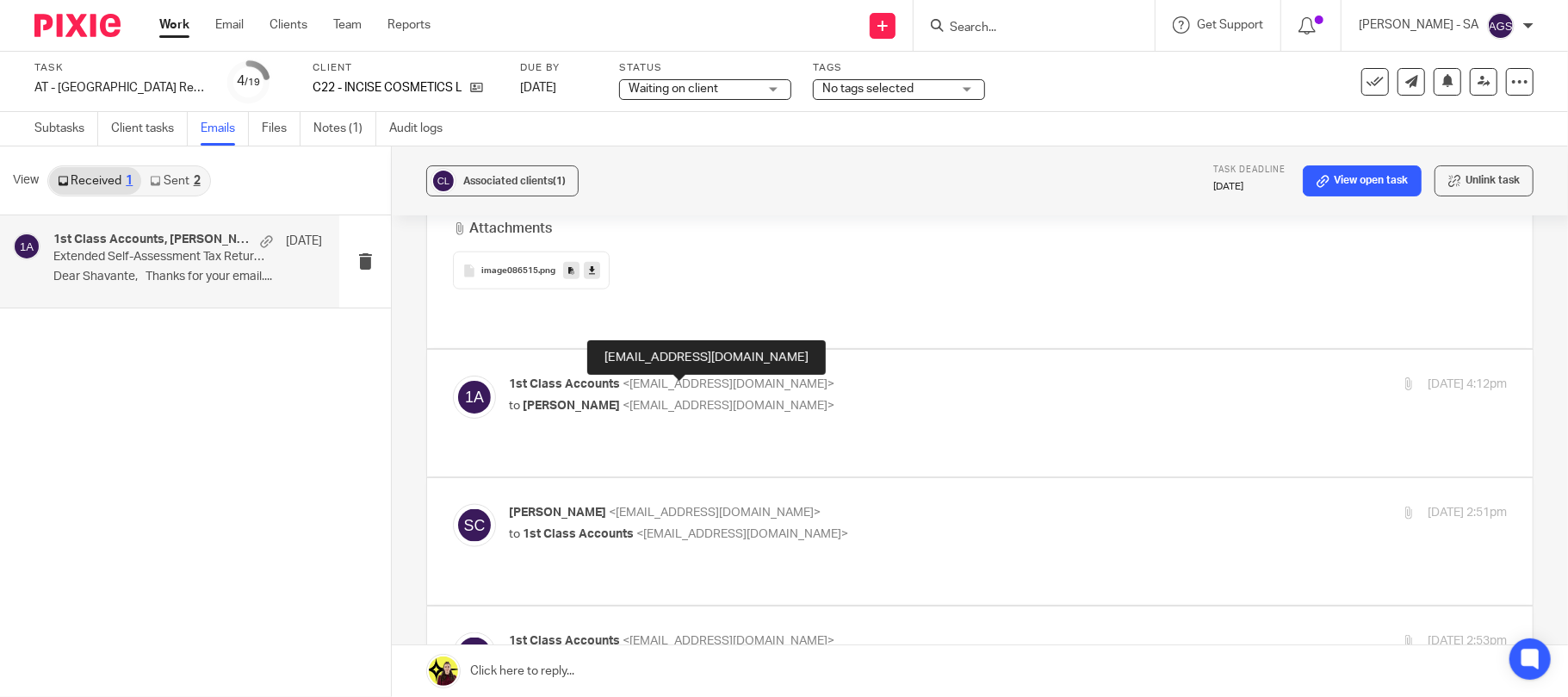
click at [683, 382] on body "Work Email Clients Team Reports Work Email Clients Team Reports Settings Send n…" at bounding box center [784, 348] width 1568 height 697
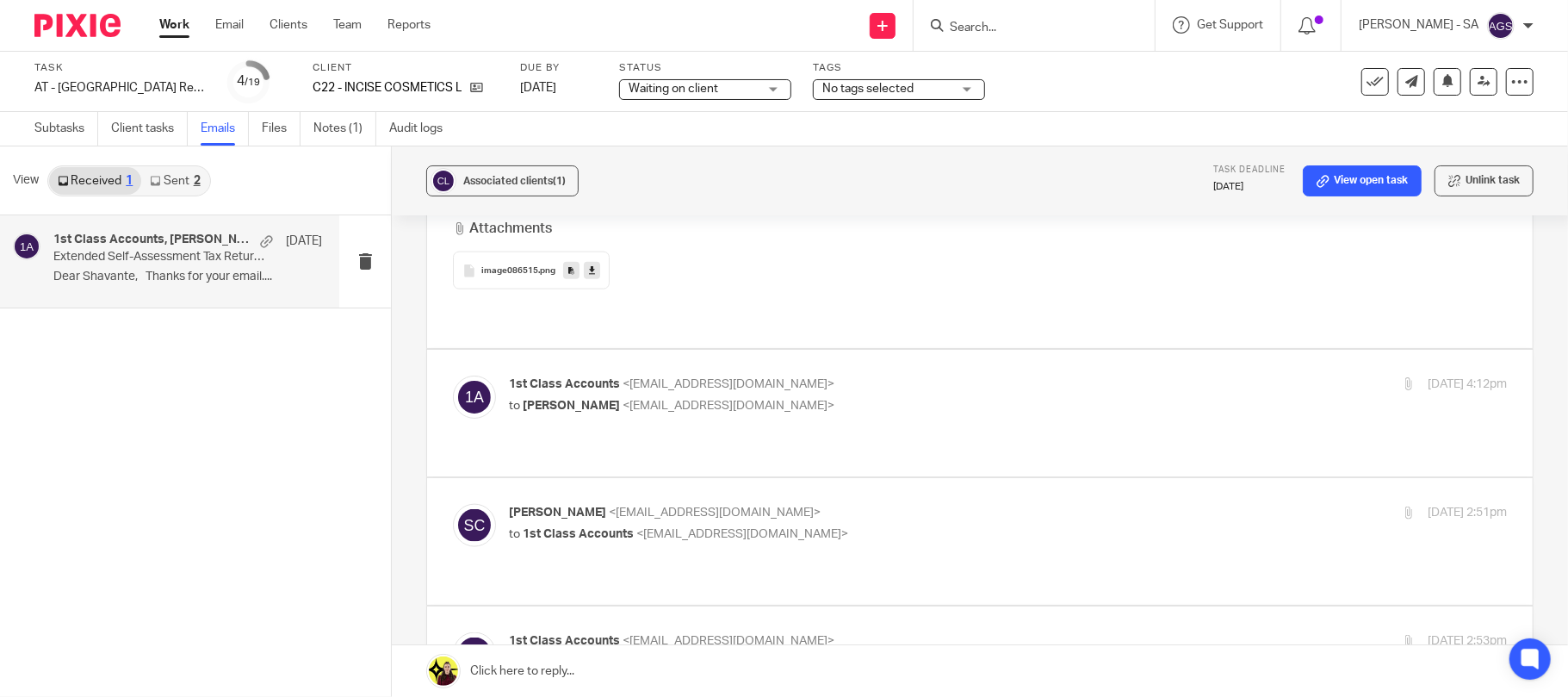
click at [736, 397] on p "to shav clarke <incisecosmetics@outlook.com>" at bounding box center [842, 405] width 666 height 18
checkbox input "true"
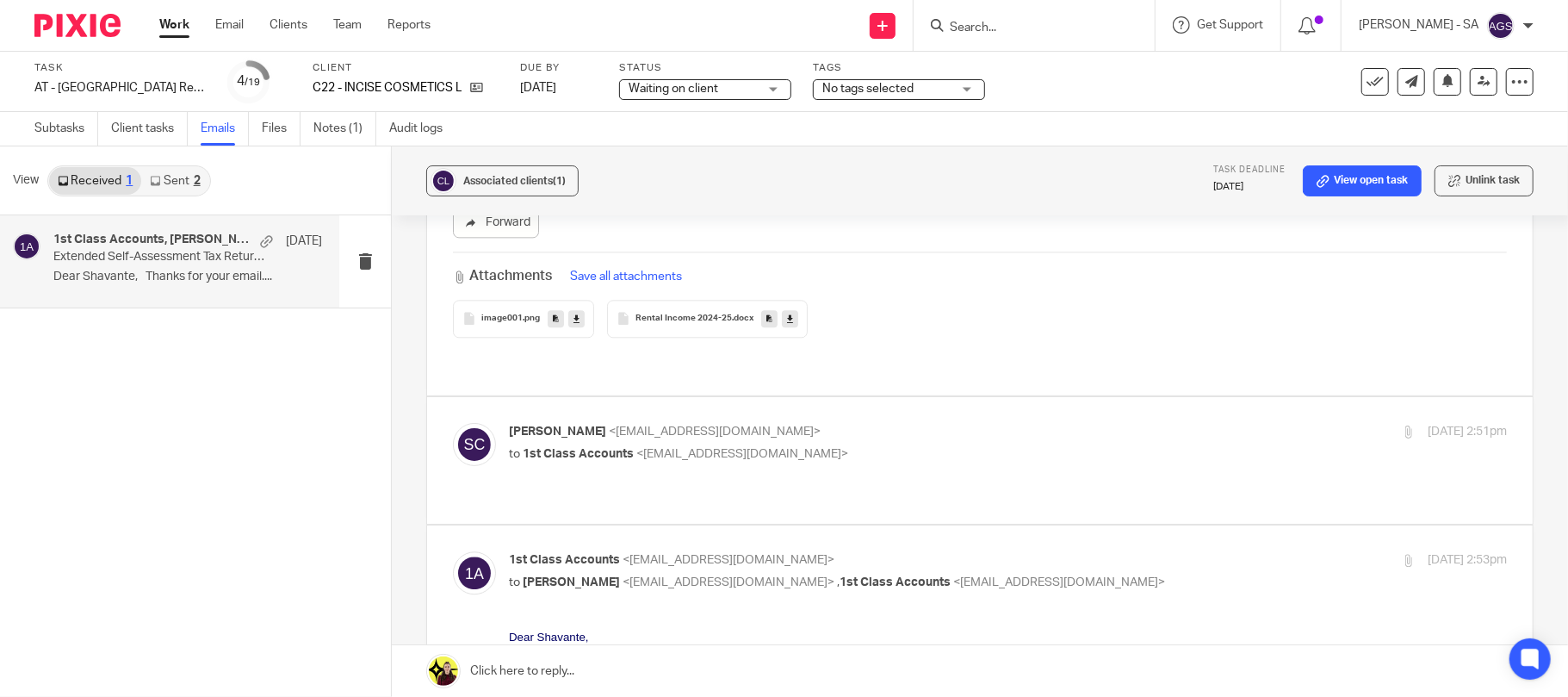
scroll to position [2985, 0]
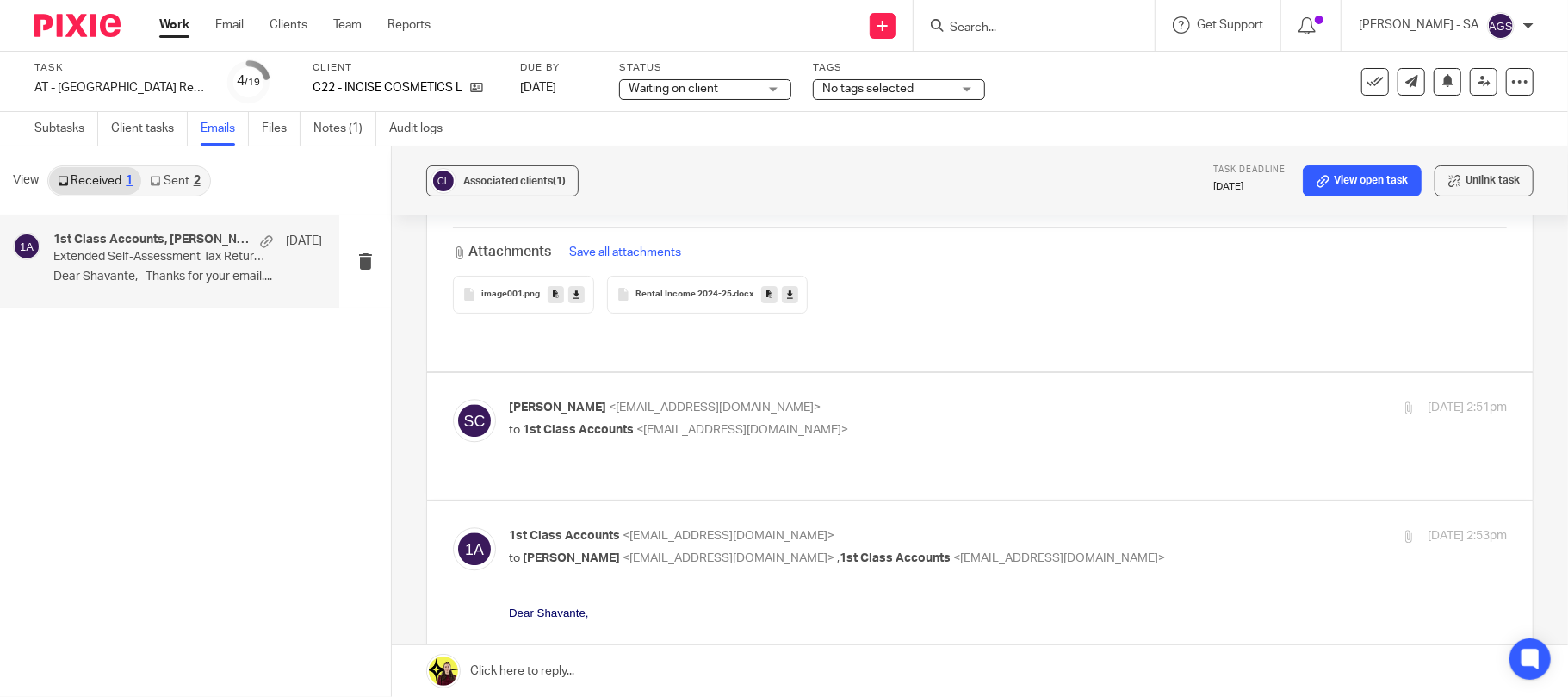
click at [689, 290] on span "Rental Income 2024-25" at bounding box center [683, 295] width 96 height 11
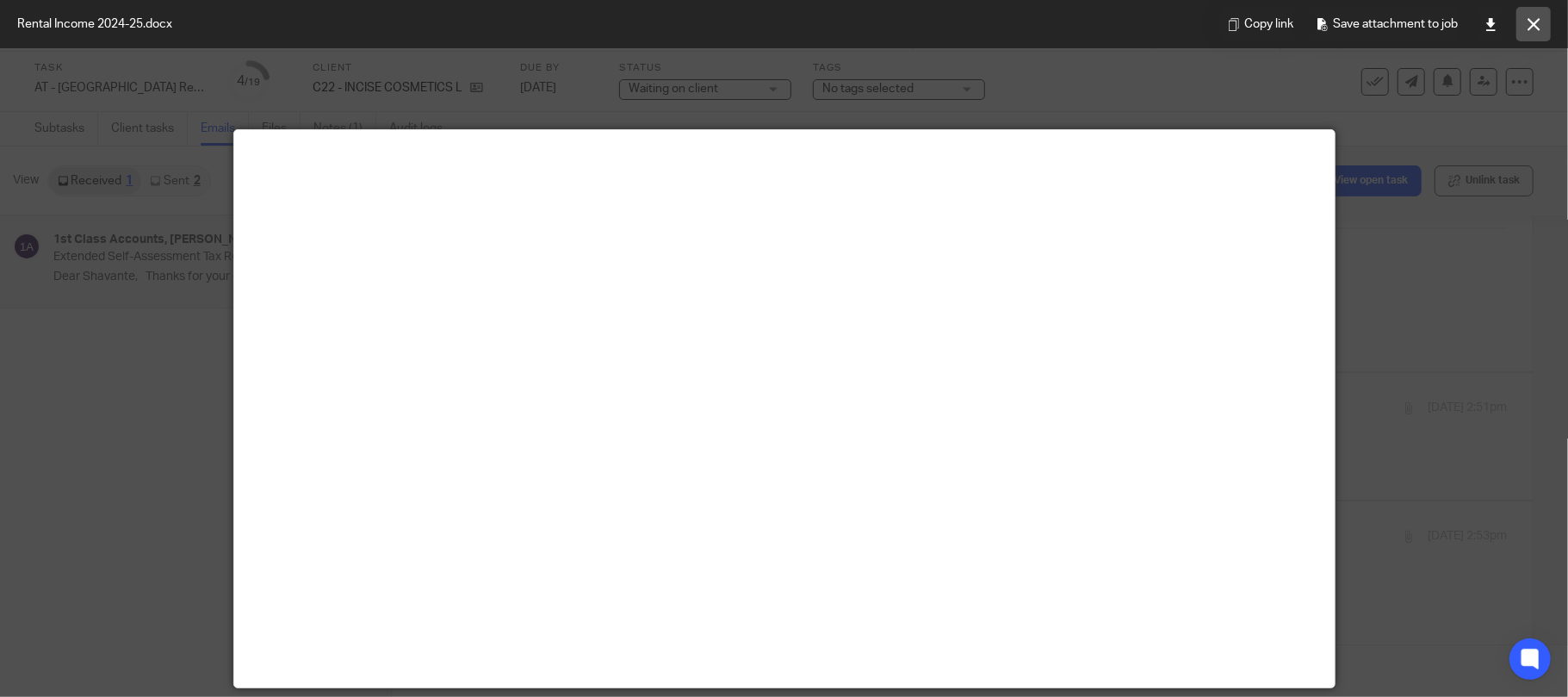
click at [1534, 26] on icon at bounding box center [1534, 24] width 13 height 13
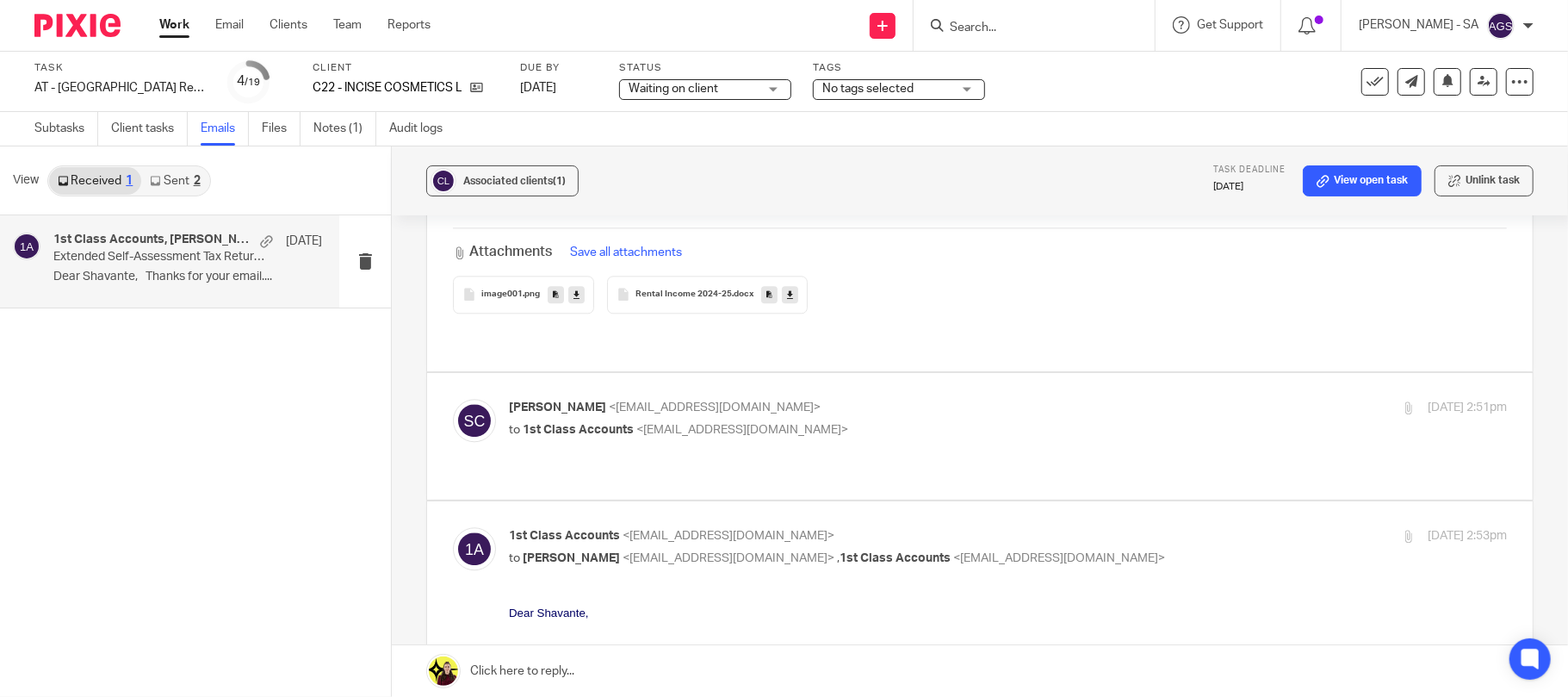
scroll to position [3100, 0]
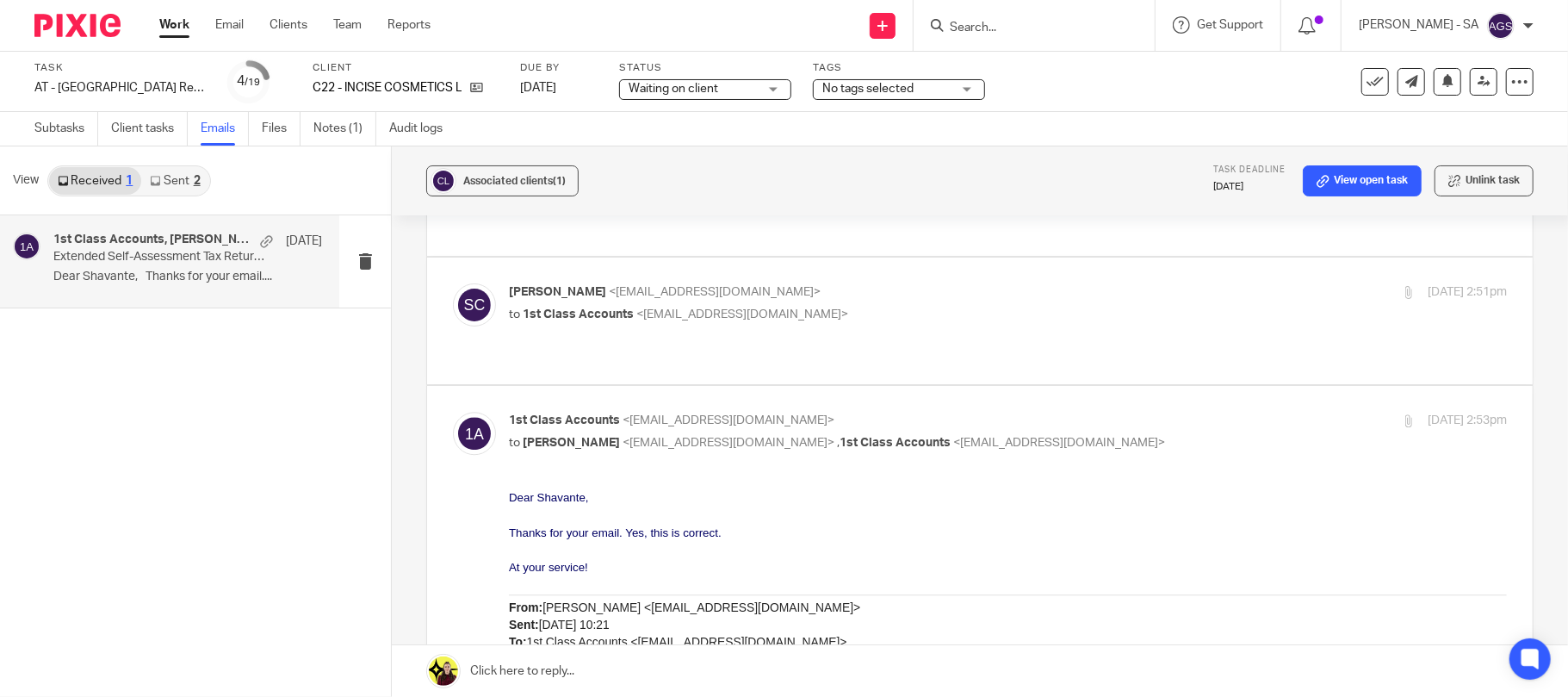
click at [744, 308] on span "<info@1stclassaccounts.co.uk>" at bounding box center [743, 314] width 212 height 12
checkbox input "true"
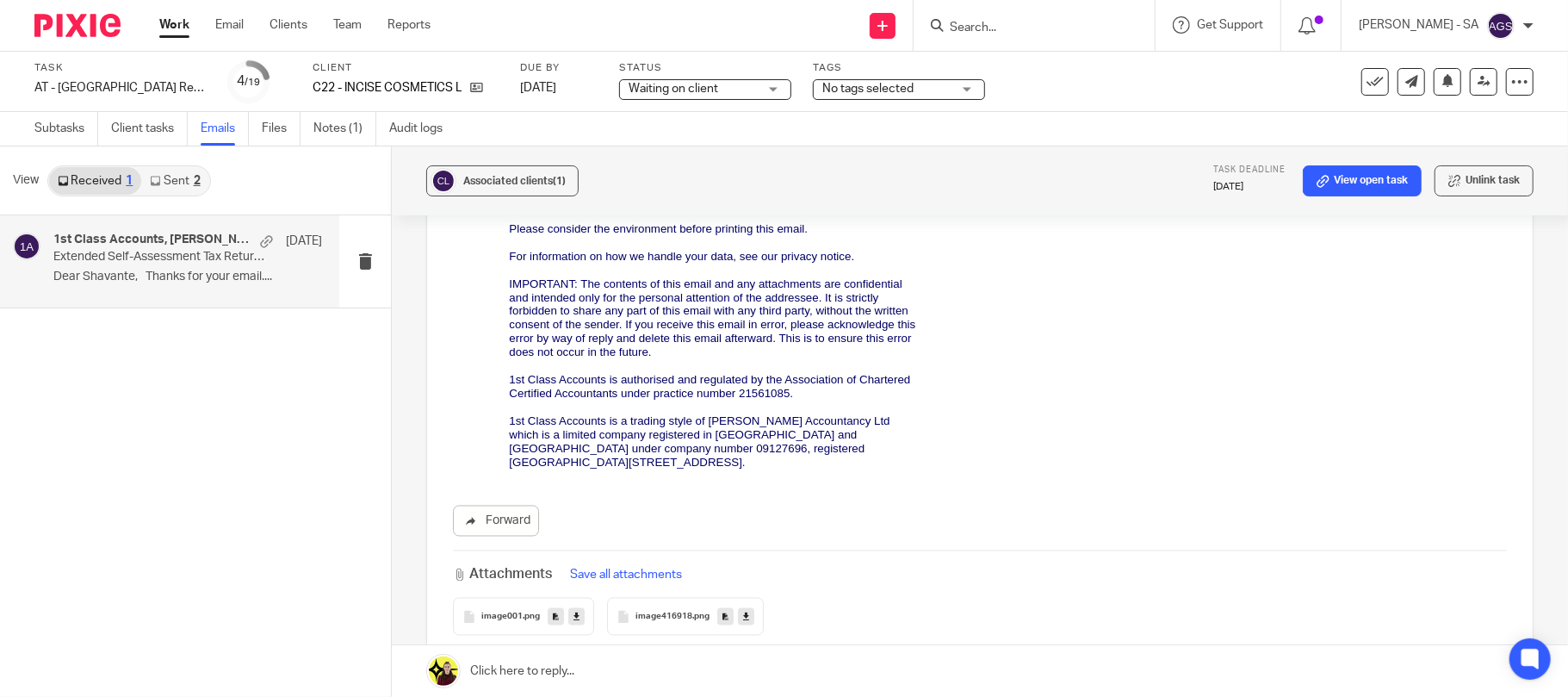
scroll to position [7046, 0]
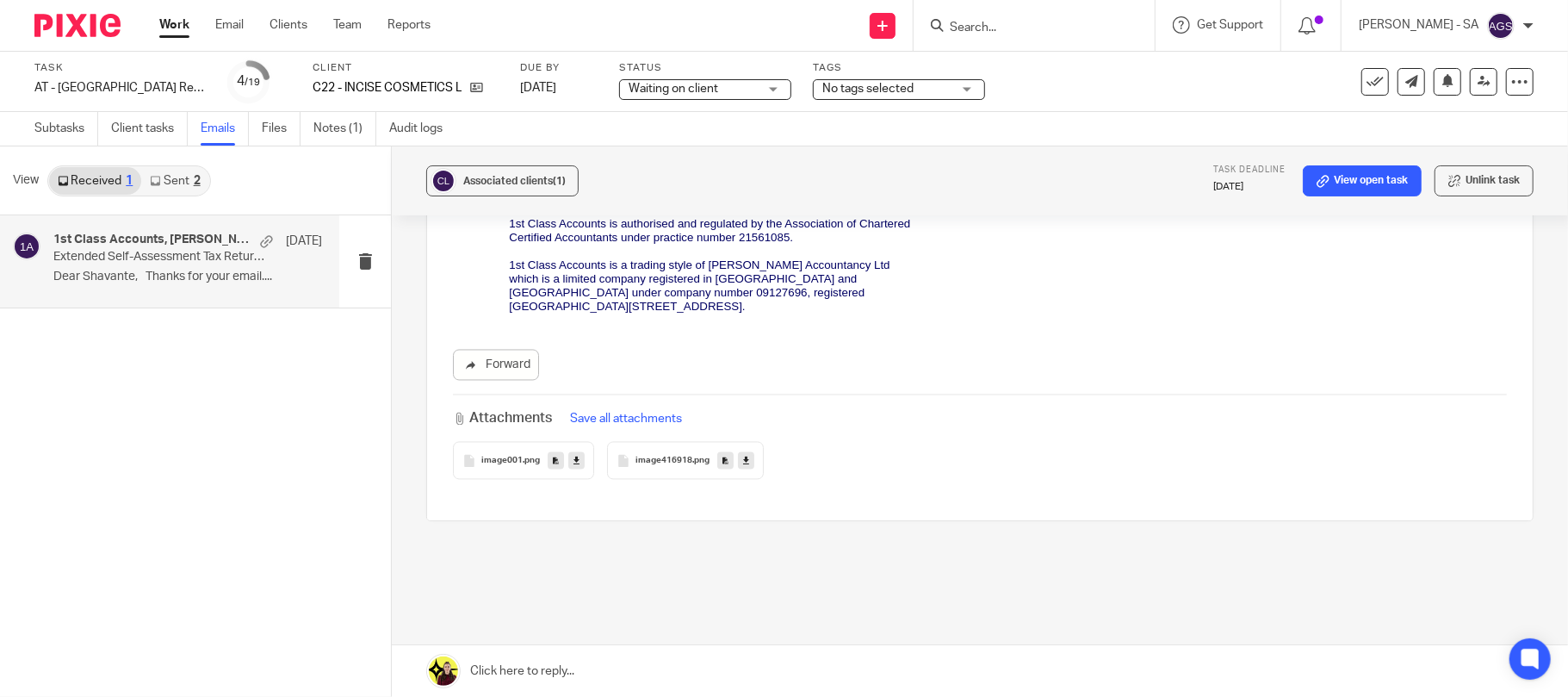
click at [654, 457] on span "image416918" at bounding box center [664, 462] width 56 height 11
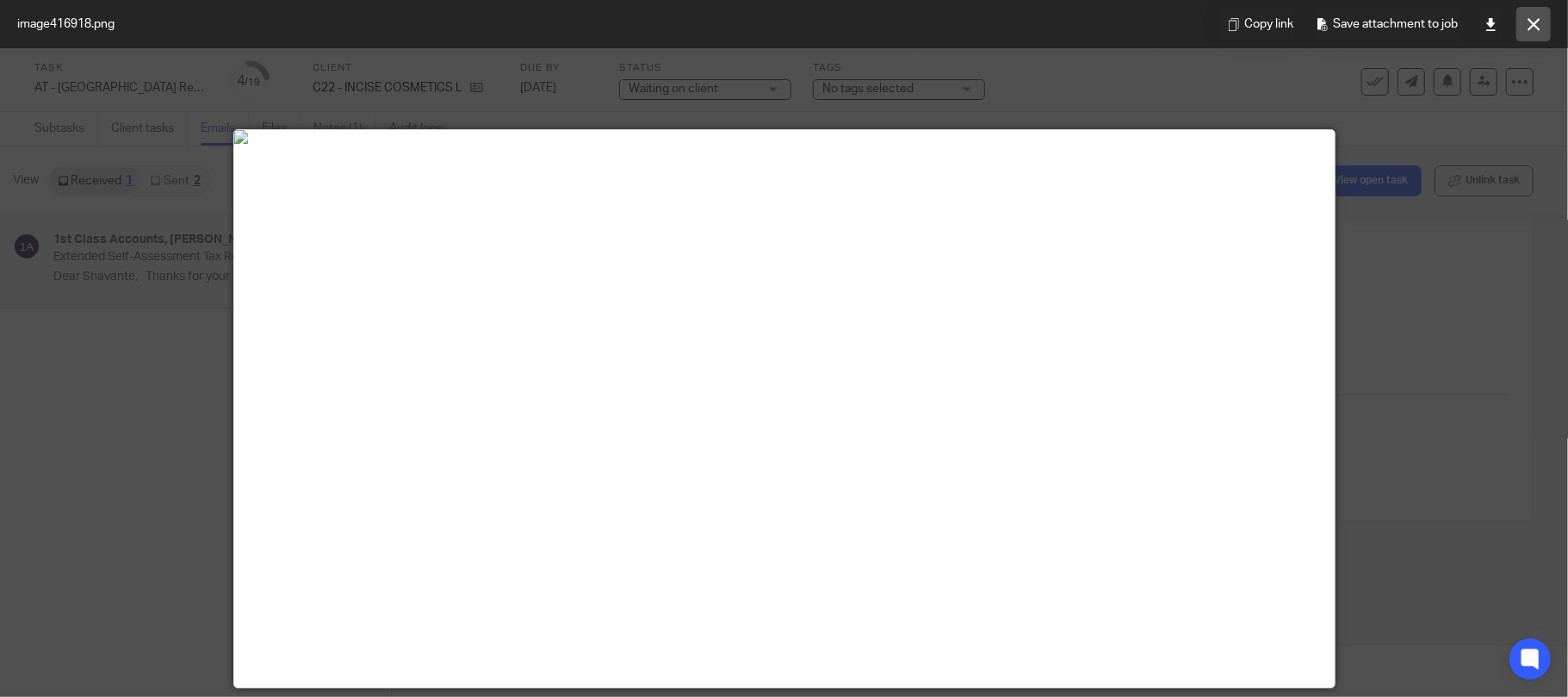
click at [1524, 15] on button at bounding box center [1533, 23] width 34 height 34
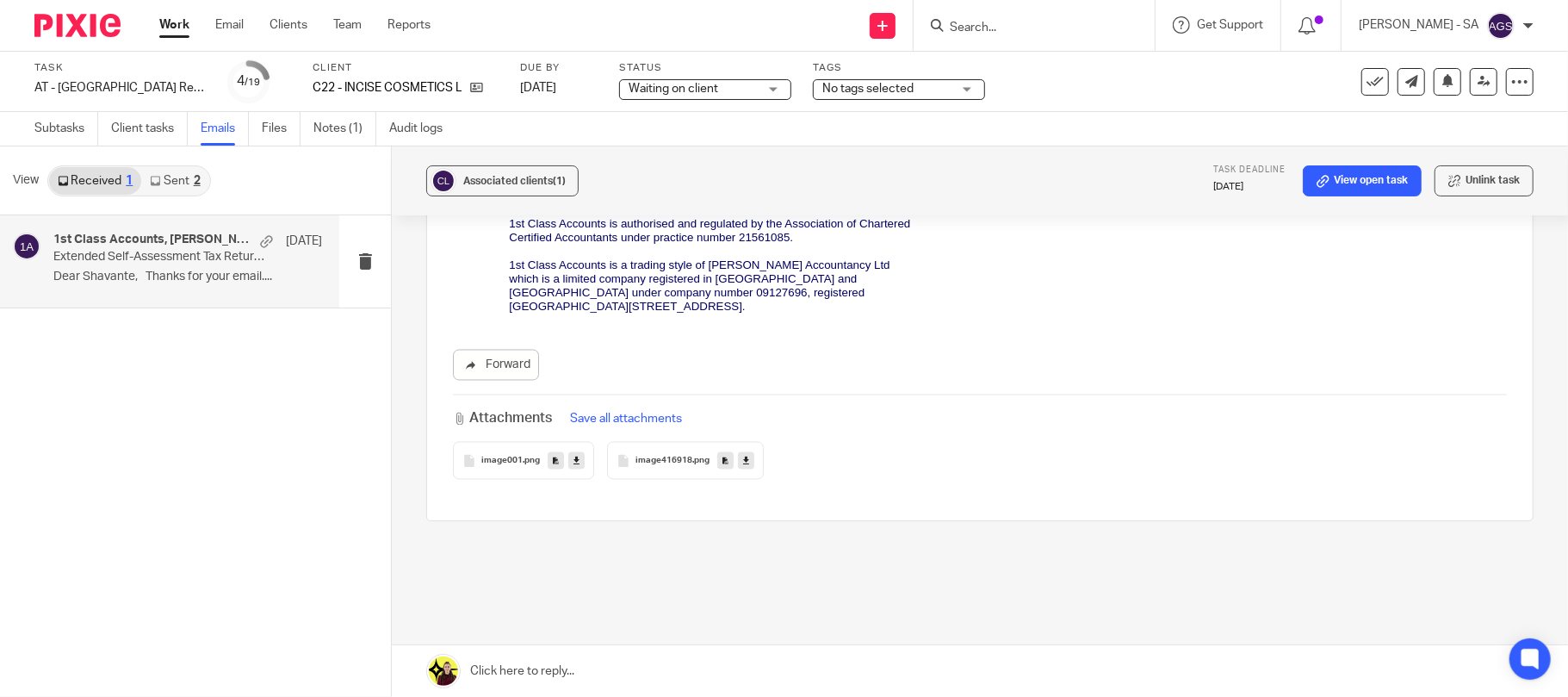
click at [185, 181] on link "Sent 2" at bounding box center [174, 181] width 67 height 27
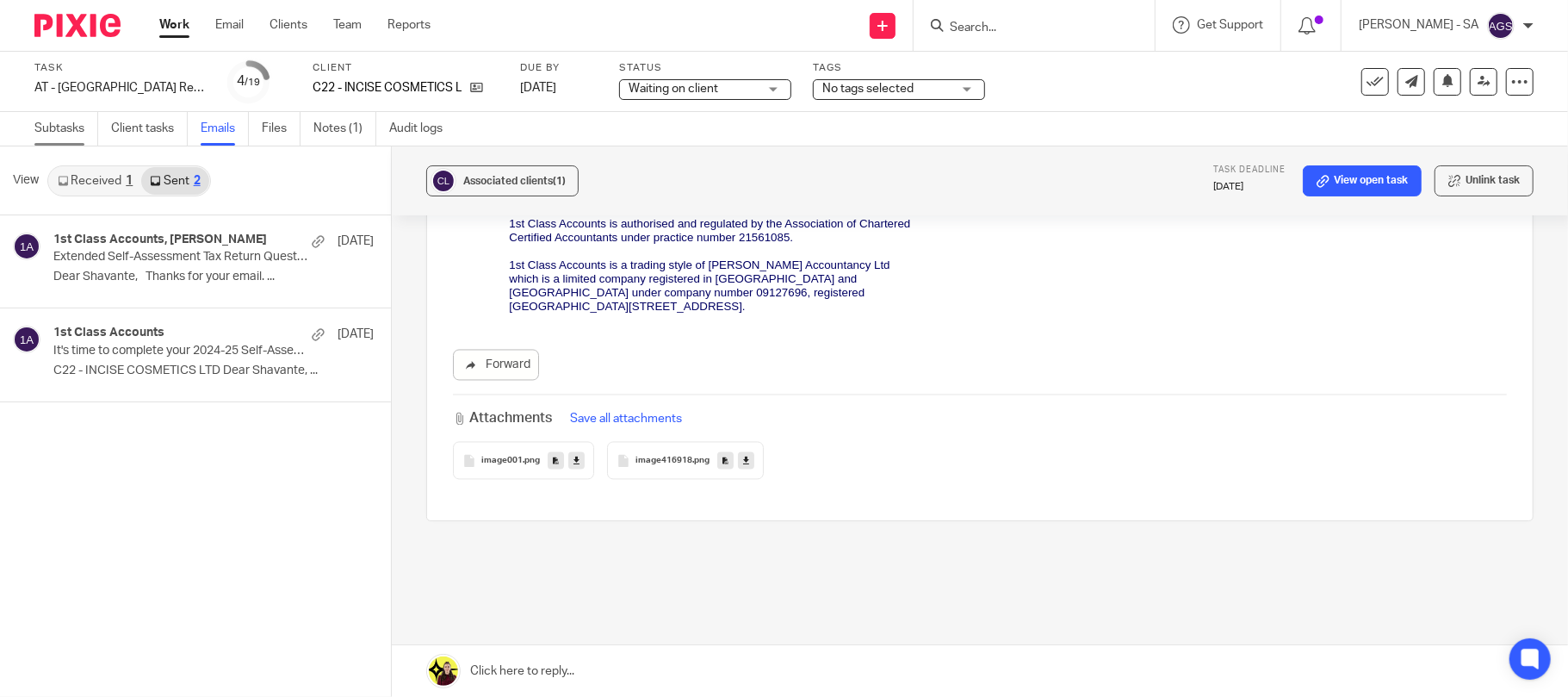
click at [56, 132] on link "Subtasks" at bounding box center [66, 128] width 64 height 34
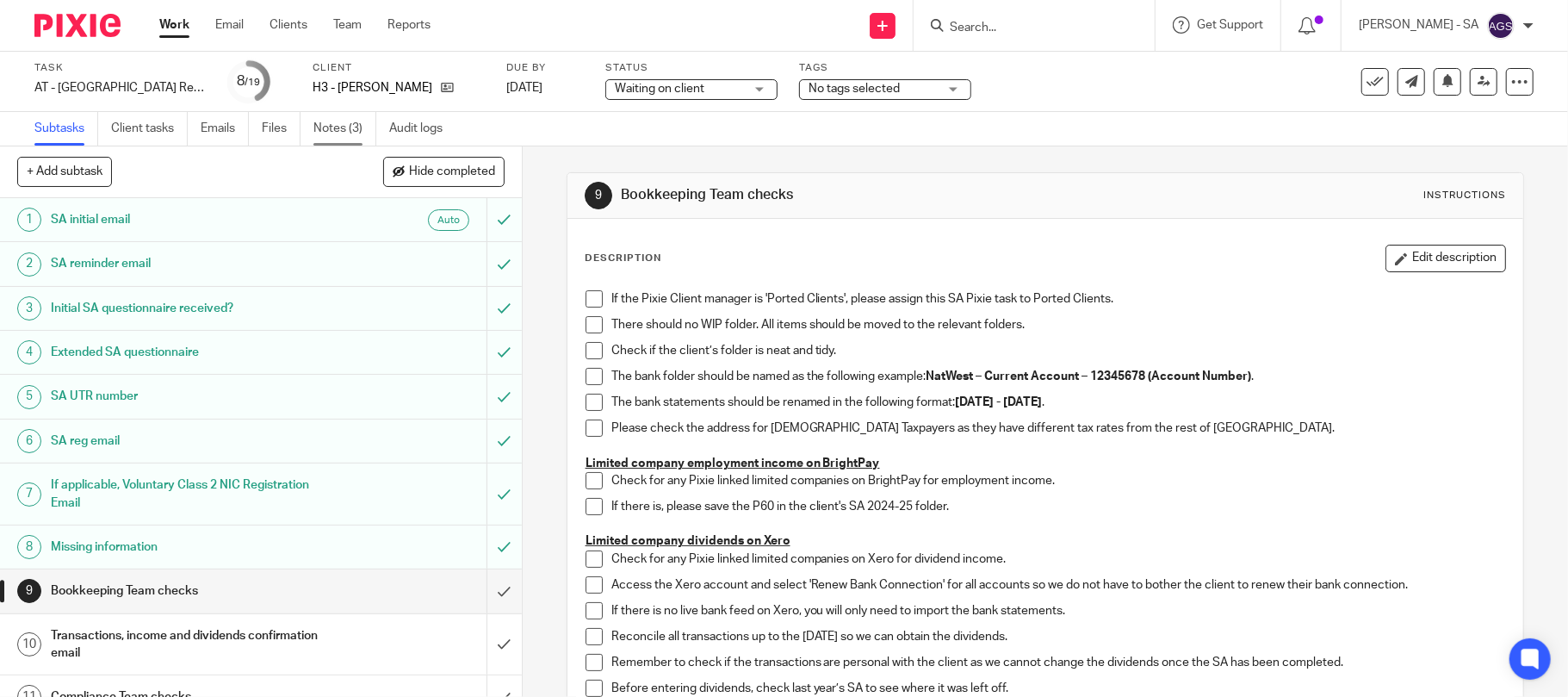
click at [321, 118] on link "Notes (3)" at bounding box center [344, 128] width 63 height 34
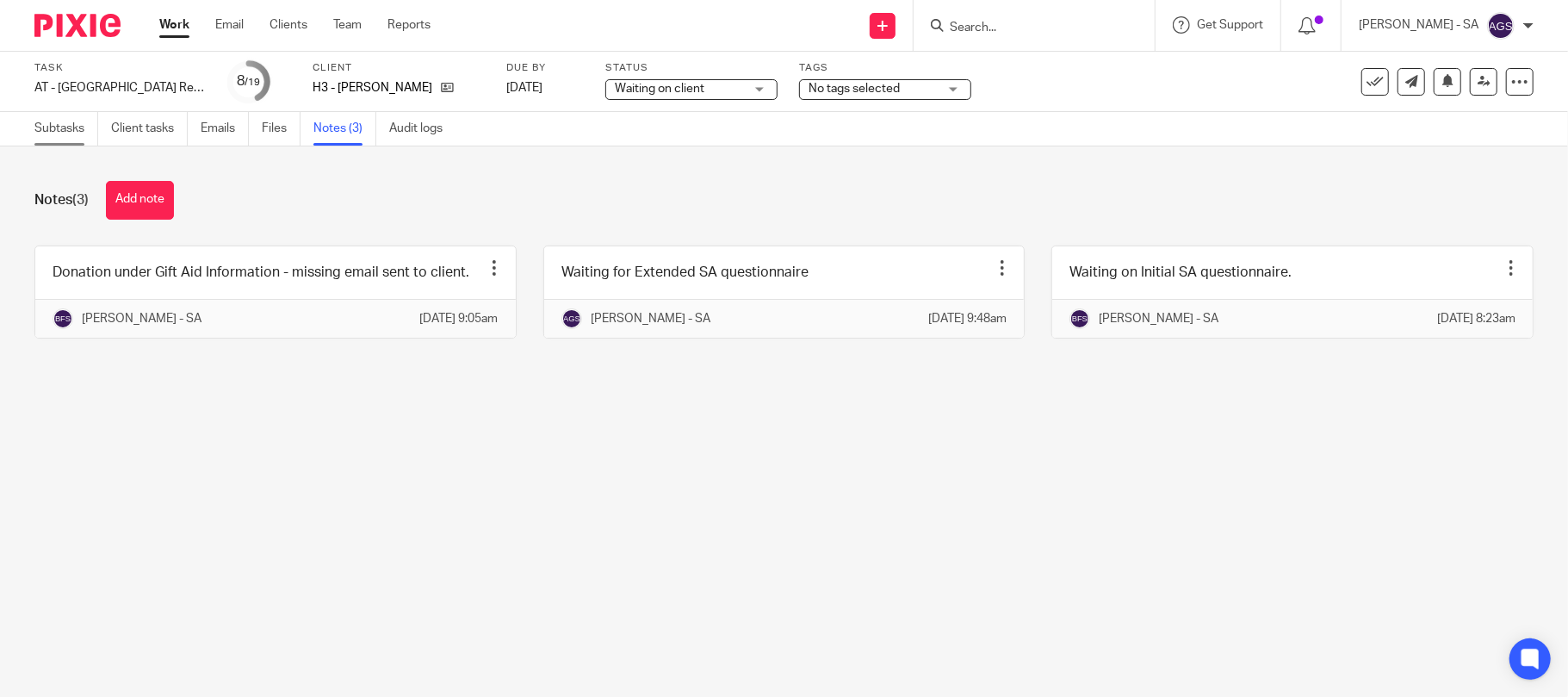
click at [56, 135] on link "Subtasks" at bounding box center [66, 128] width 64 height 34
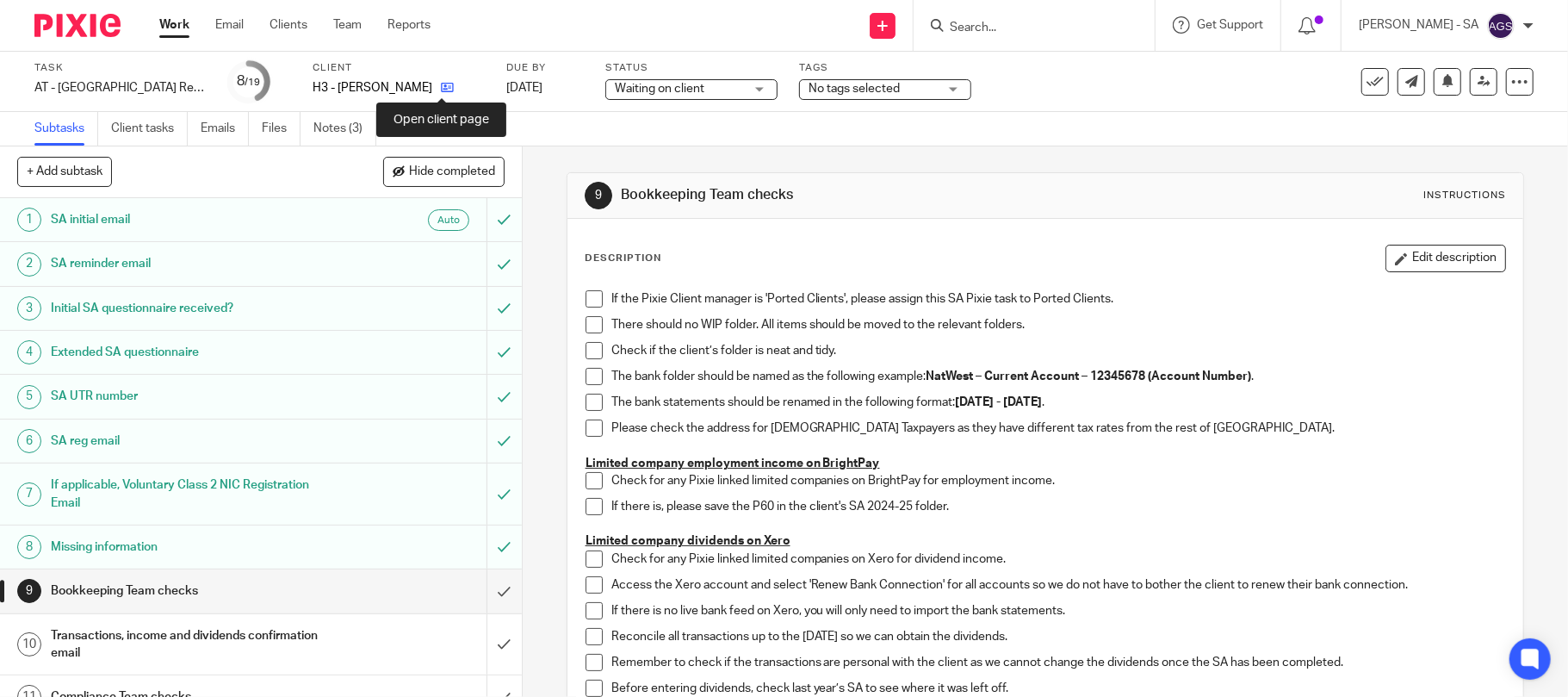
click at [442, 84] on icon at bounding box center [447, 87] width 13 height 13
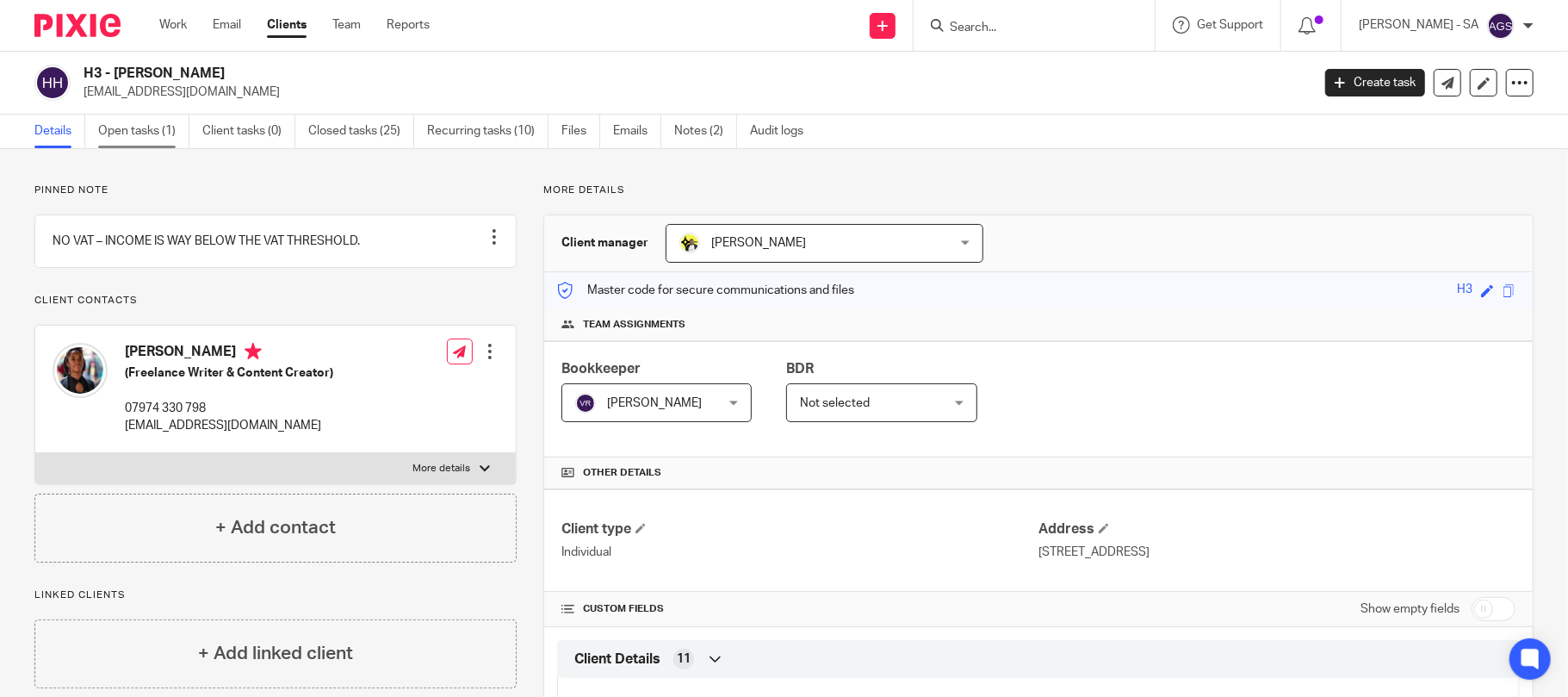
click at [140, 134] on link "Open tasks (1)" at bounding box center [144, 131] width 91 height 34
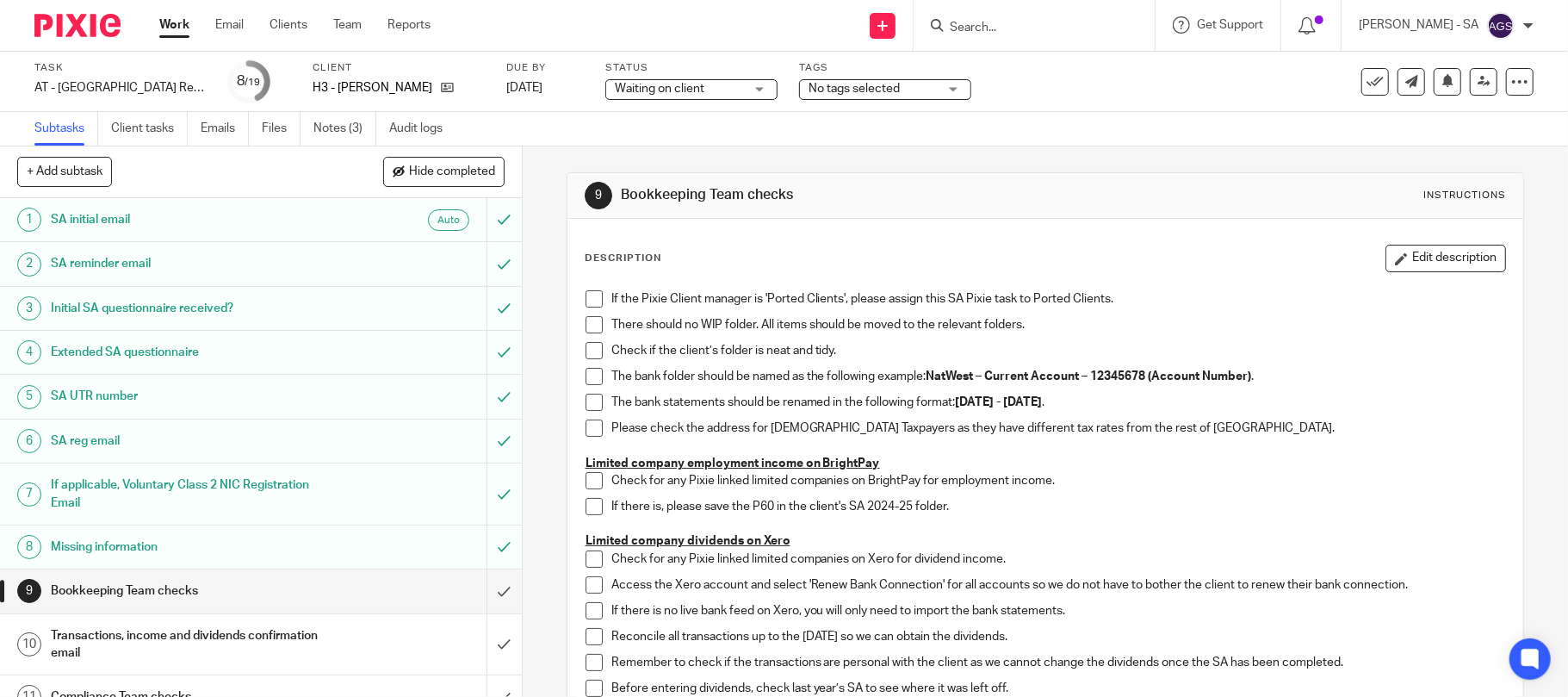
click at [585, 299] on span at bounding box center [594, 299] width 17 height 17
click at [585, 324] on span at bounding box center [594, 325] width 17 height 17
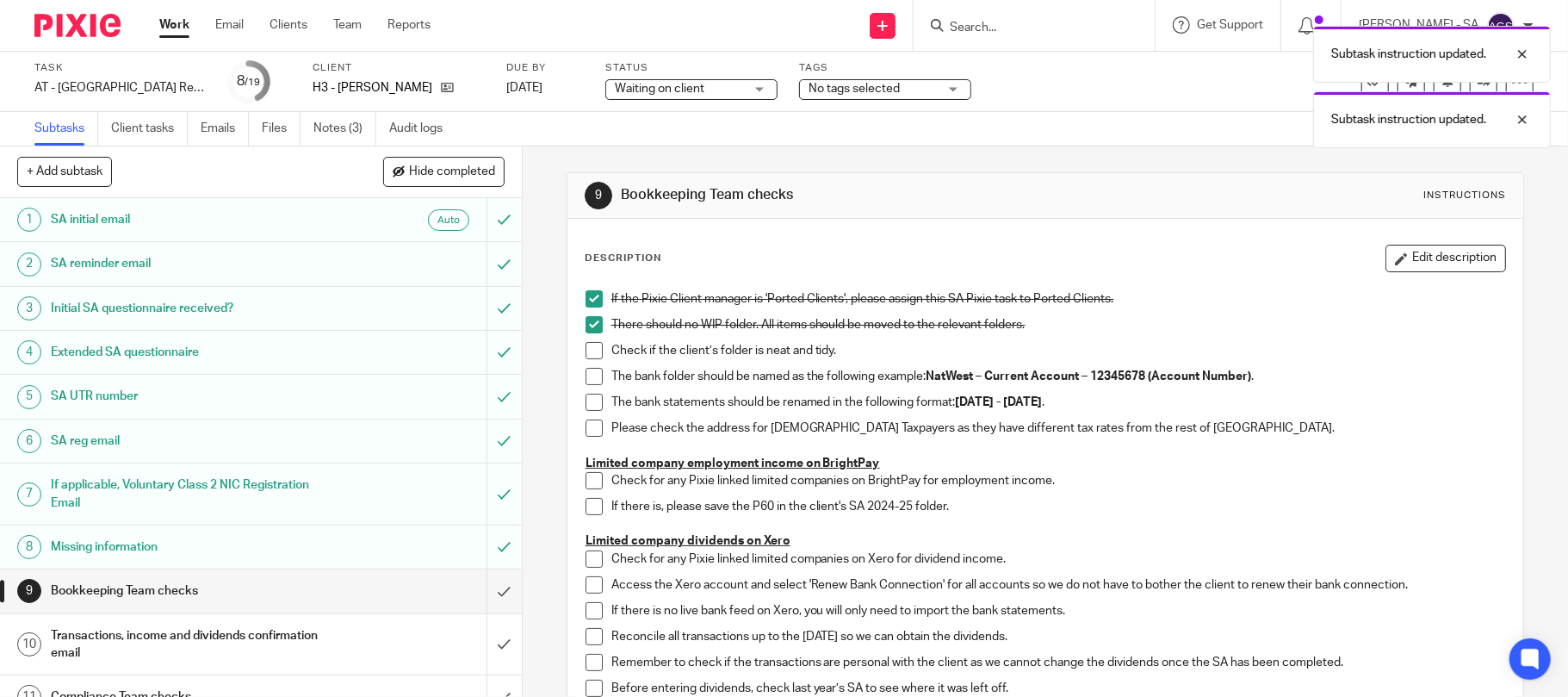
click at [587, 345] on span at bounding box center [594, 351] width 17 height 17
drag, startPoint x: 586, startPoint y: 373, endPoint x: 584, endPoint y: 390, distance: 17.1
click at [586, 375] on span at bounding box center [594, 376] width 17 height 17
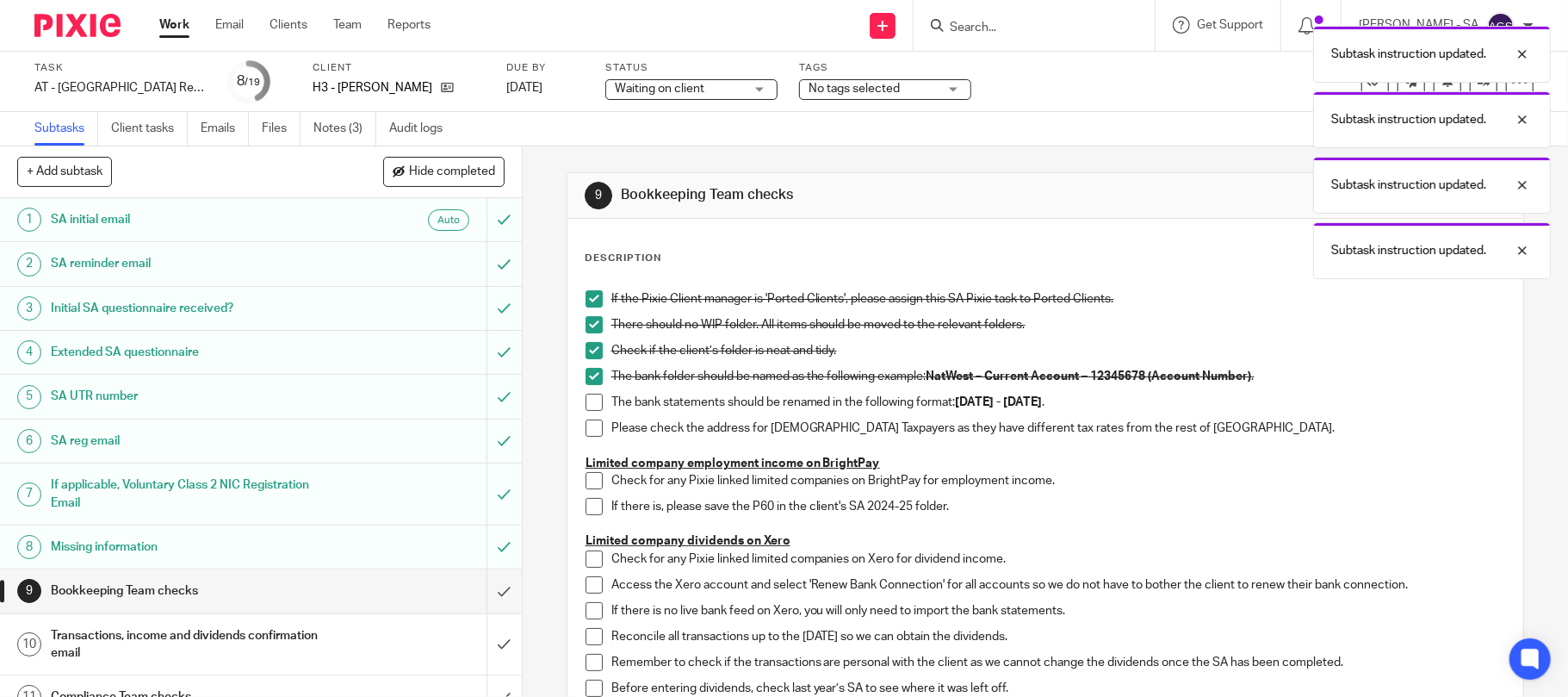
click at [585, 410] on span at bounding box center [594, 402] width 17 height 17
click at [585, 429] on span at bounding box center [594, 428] width 17 height 17
click at [586, 480] on span at bounding box center [594, 481] width 17 height 17
click at [585, 502] on span at bounding box center [594, 506] width 17 height 17
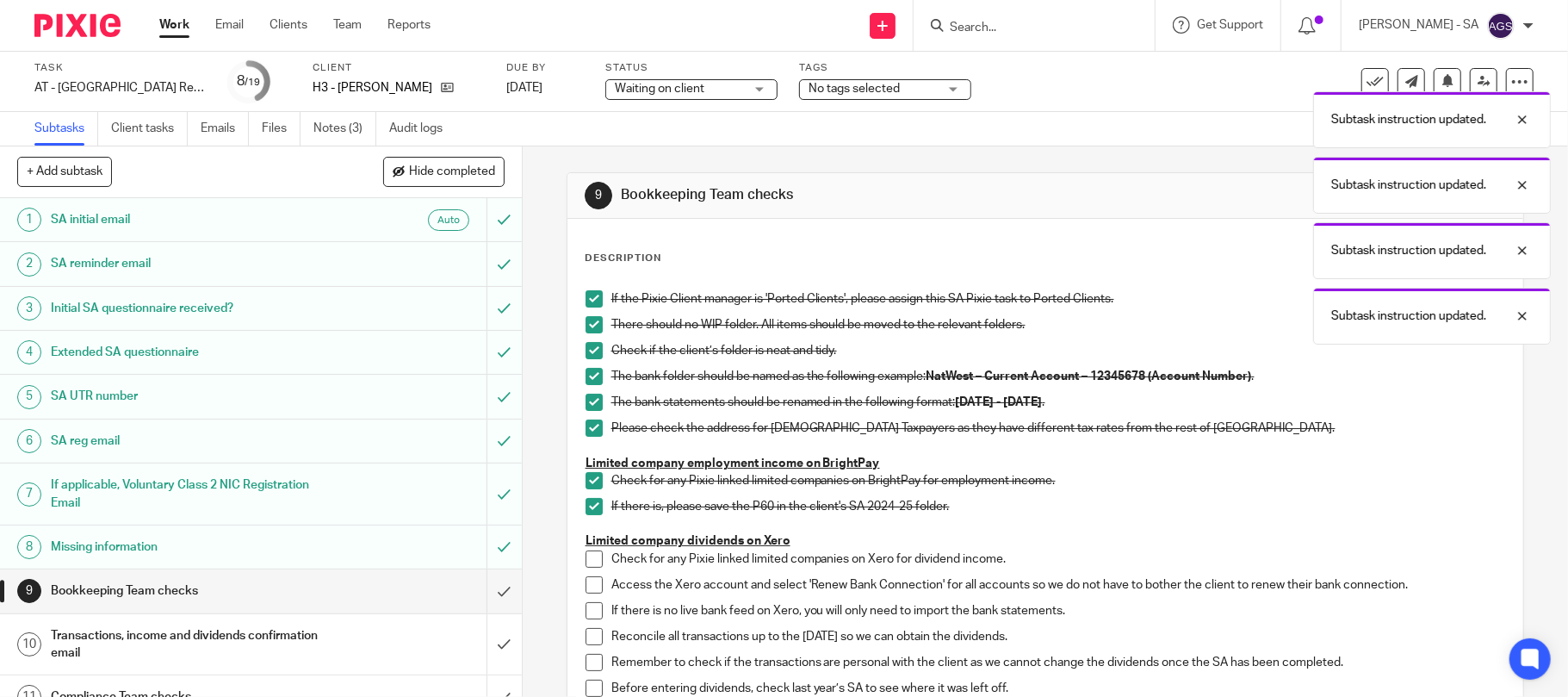
click at [585, 555] on span at bounding box center [594, 559] width 17 height 17
drag, startPoint x: 587, startPoint y: 585, endPoint x: 589, endPoint y: 598, distance: 13.2
click at [587, 586] on span at bounding box center [594, 585] width 17 height 17
drag, startPoint x: 590, startPoint y: 610, endPoint x: 591, endPoint y: 631, distance: 21.0
click at [590, 614] on span at bounding box center [594, 610] width 17 height 17
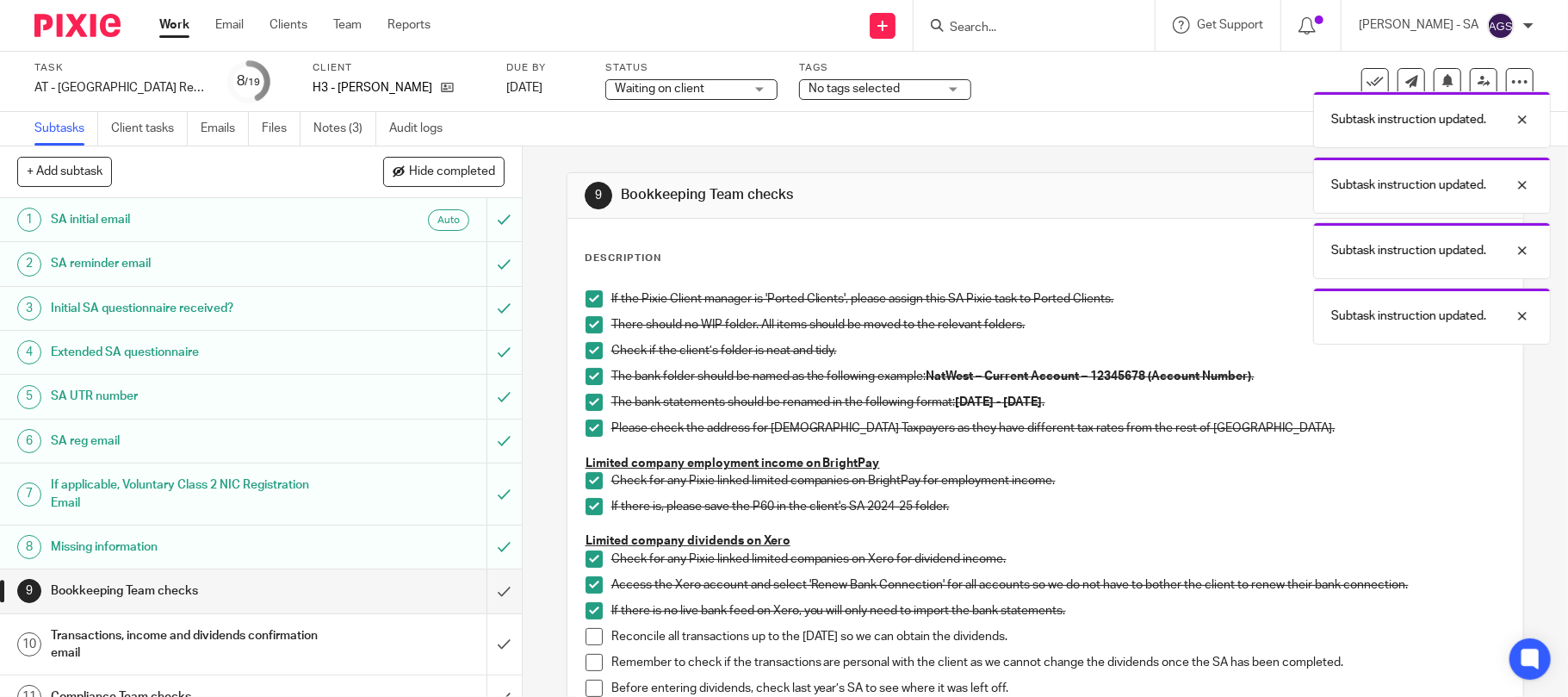
click at [591, 645] on span at bounding box center [594, 637] width 17 height 17
click at [590, 669] on span at bounding box center [594, 662] width 17 height 17
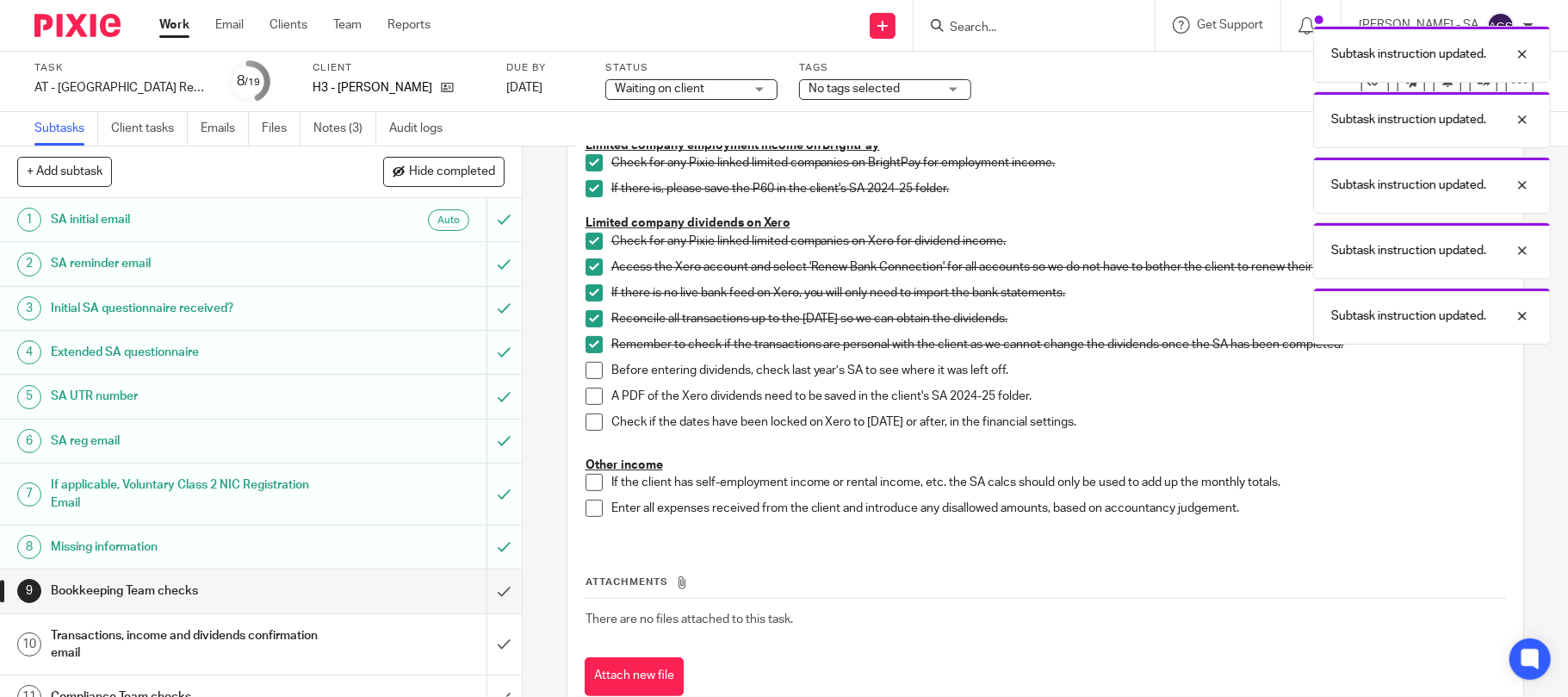
scroll to position [344, 0]
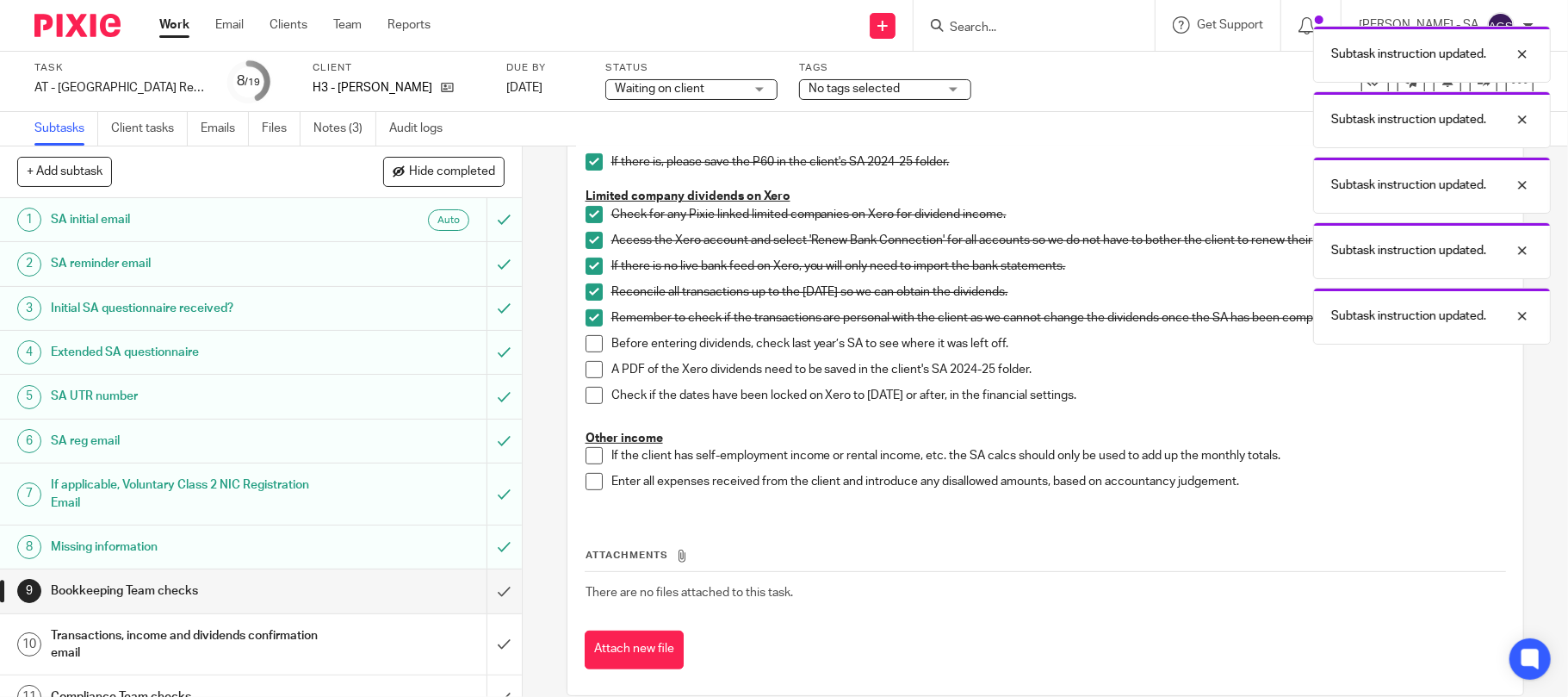
click at [587, 338] on span at bounding box center [594, 344] width 17 height 17
click at [589, 366] on span at bounding box center [594, 369] width 17 height 17
click at [585, 462] on span at bounding box center [594, 456] width 17 height 17
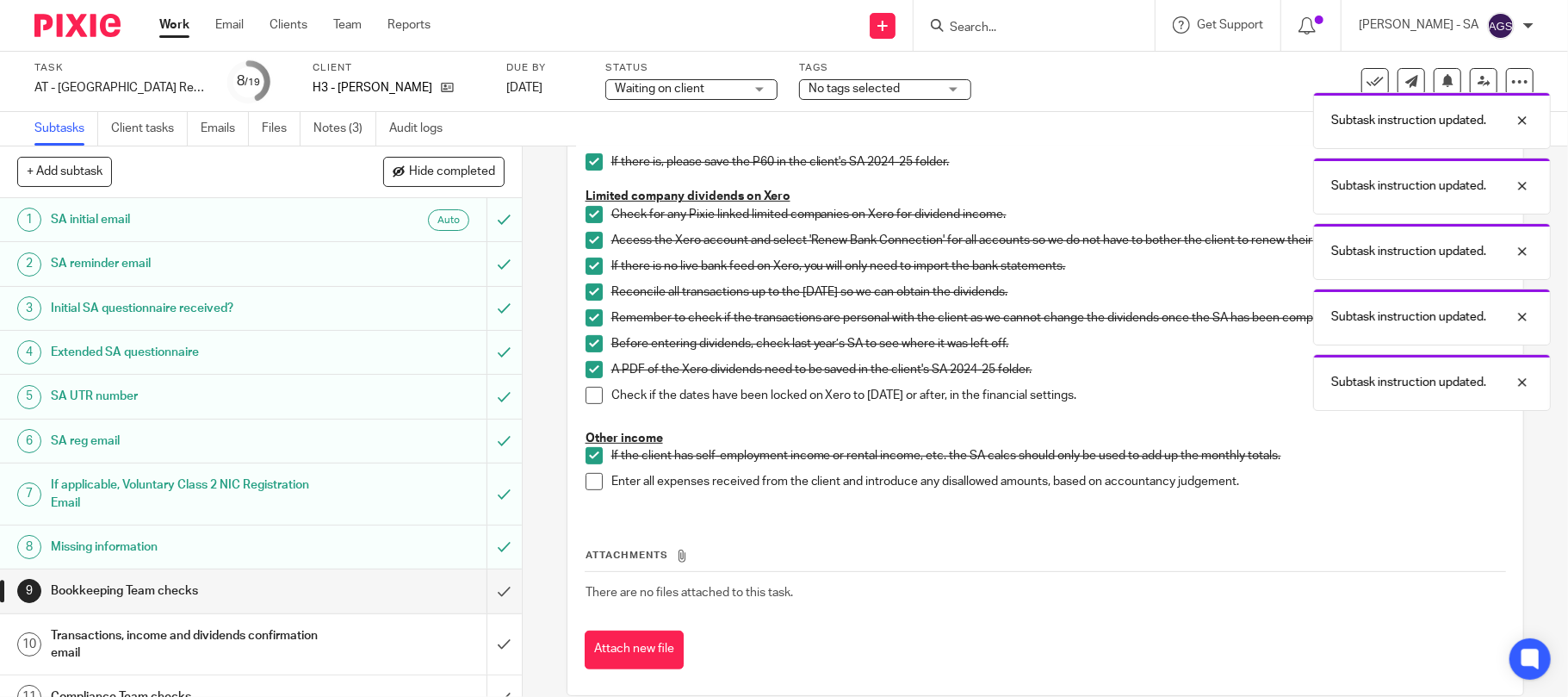
drag, startPoint x: 585, startPoint y: 484, endPoint x: 585, endPoint y: 494, distance: 10.0
click at [585, 487] on span at bounding box center [594, 481] width 17 height 17
click at [585, 397] on span at bounding box center [594, 396] width 17 height 17
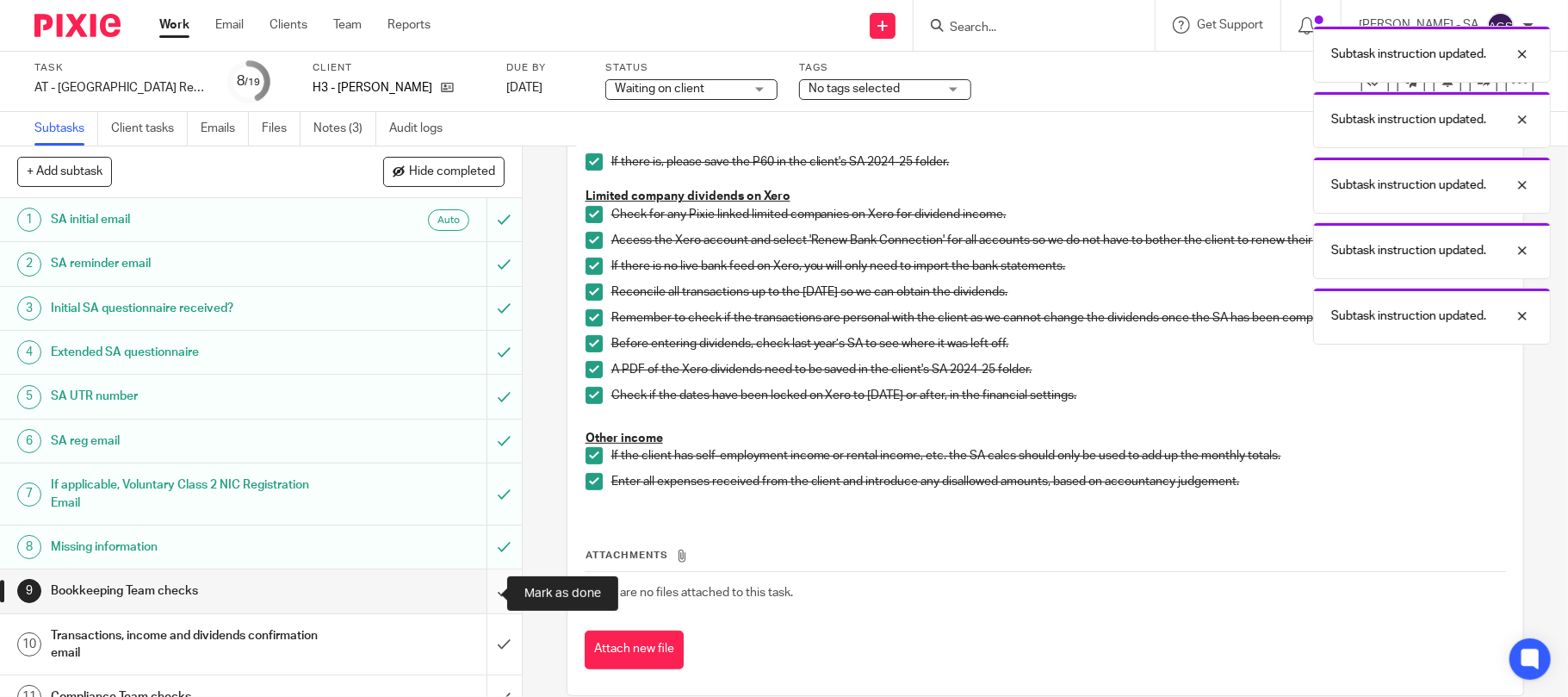
click at [484, 597] on input "submit" at bounding box center [261, 591] width 522 height 43
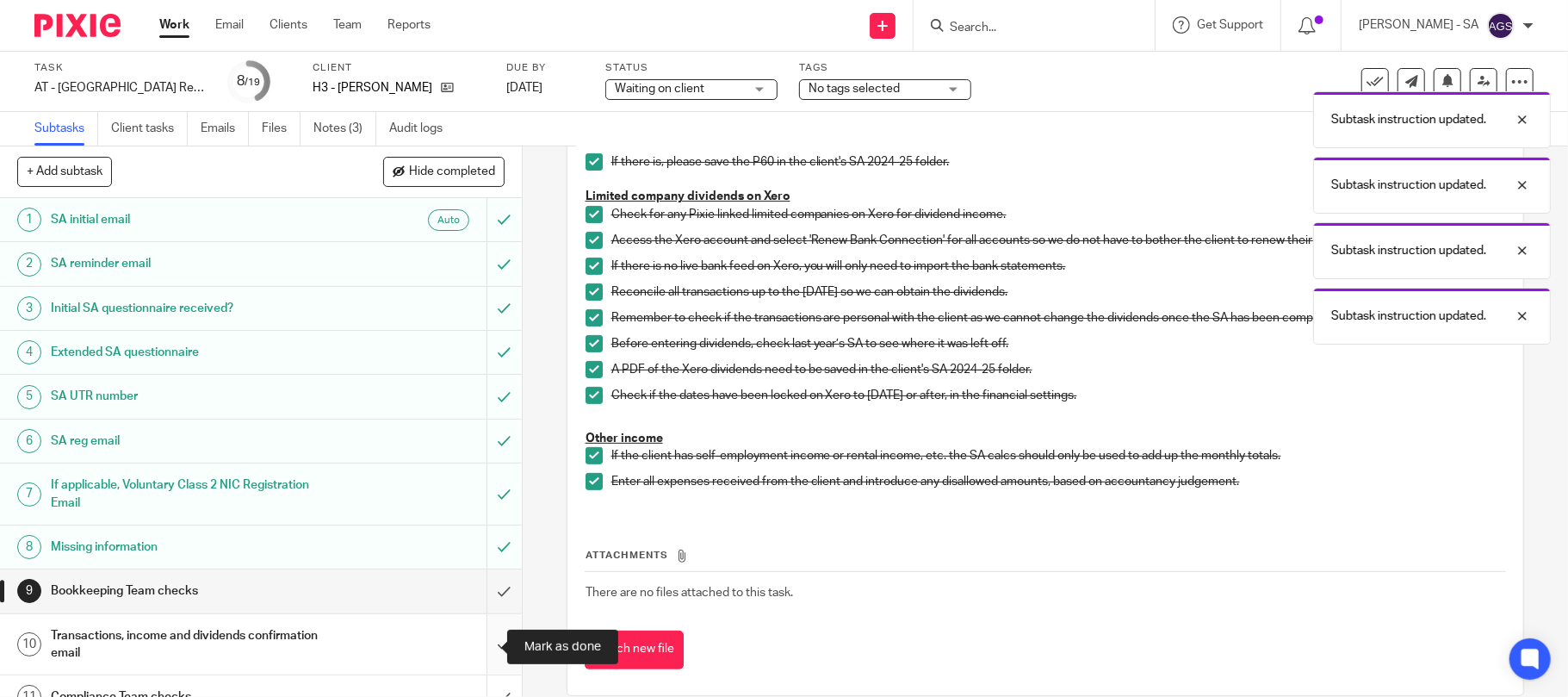
click at [491, 643] on input "submit" at bounding box center [261, 645] width 522 height 61
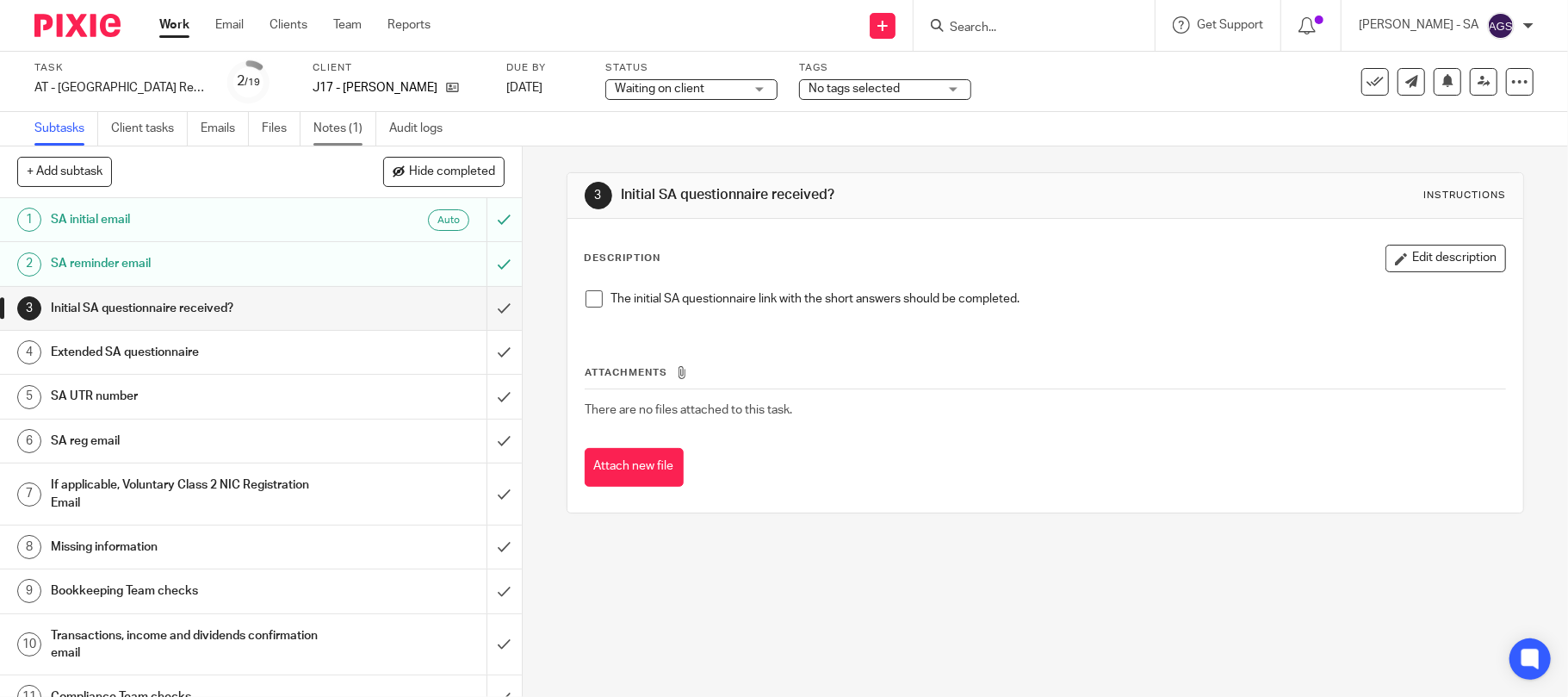
click at [353, 132] on link "Notes (1)" at bounding box center [344, 128] width 63 height 34
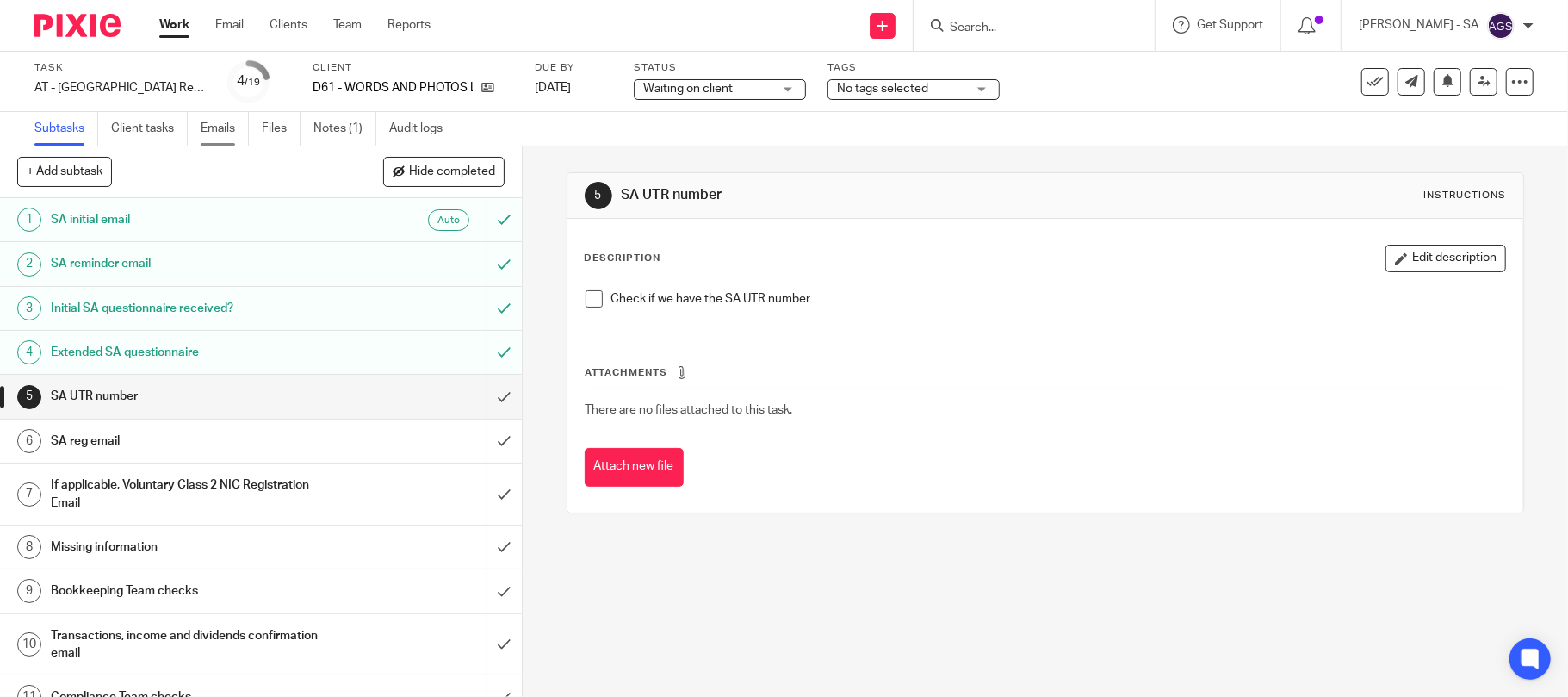
click at [231, 124] on link "Emails" at bounding box center [225, 128] width 49 height 34
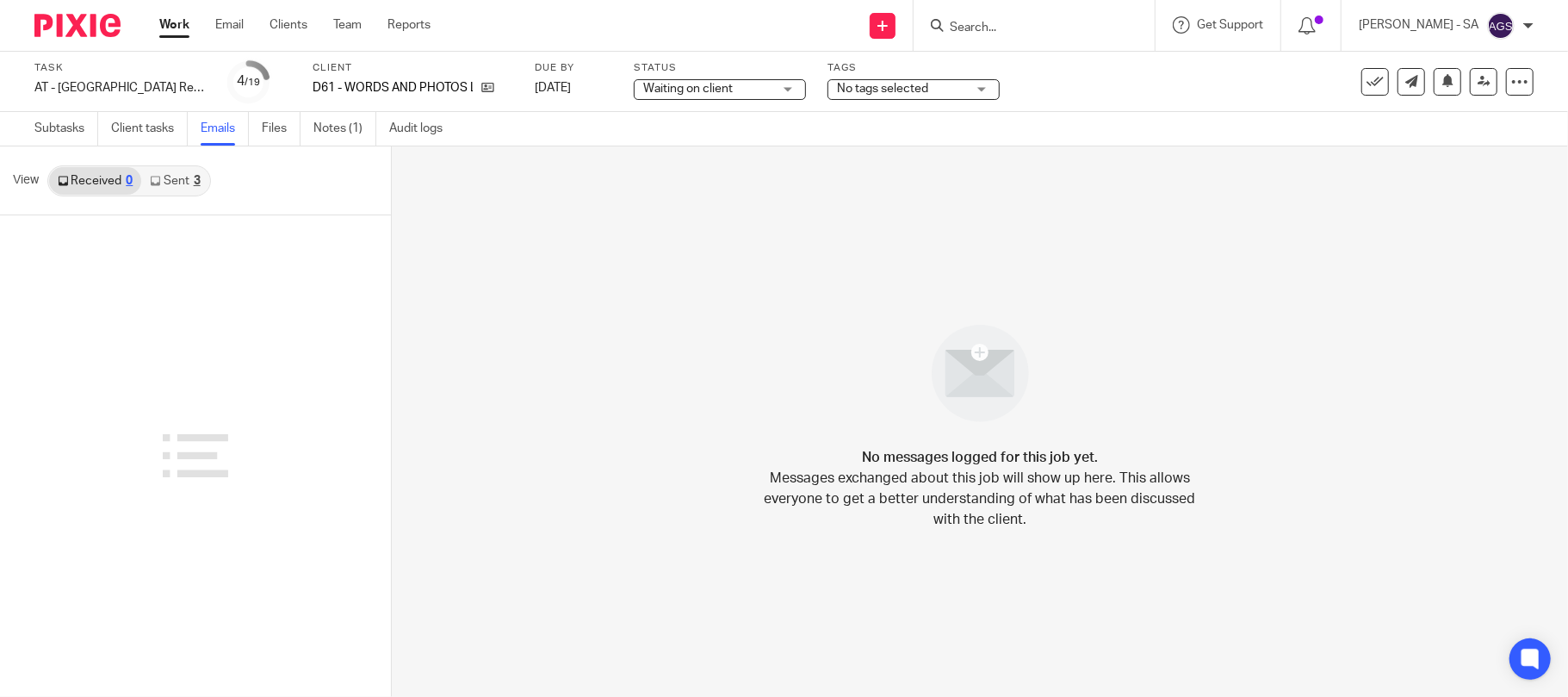
click at [184, 190] on link "Sent 3" at bounding box center [174, 181] width 67 height 27
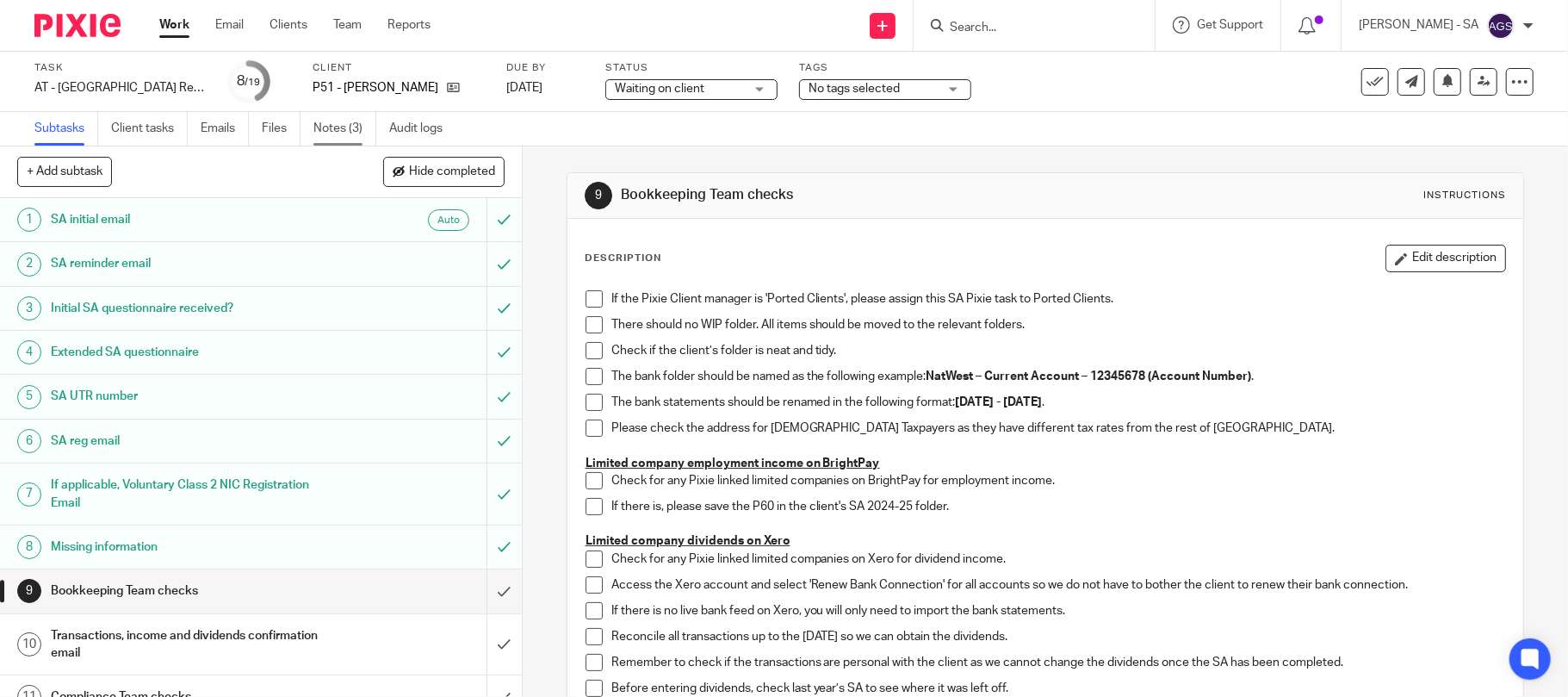
click at [332, 119] on link "Notes (3)" at bounding box center [344, 128] width 63 height 34
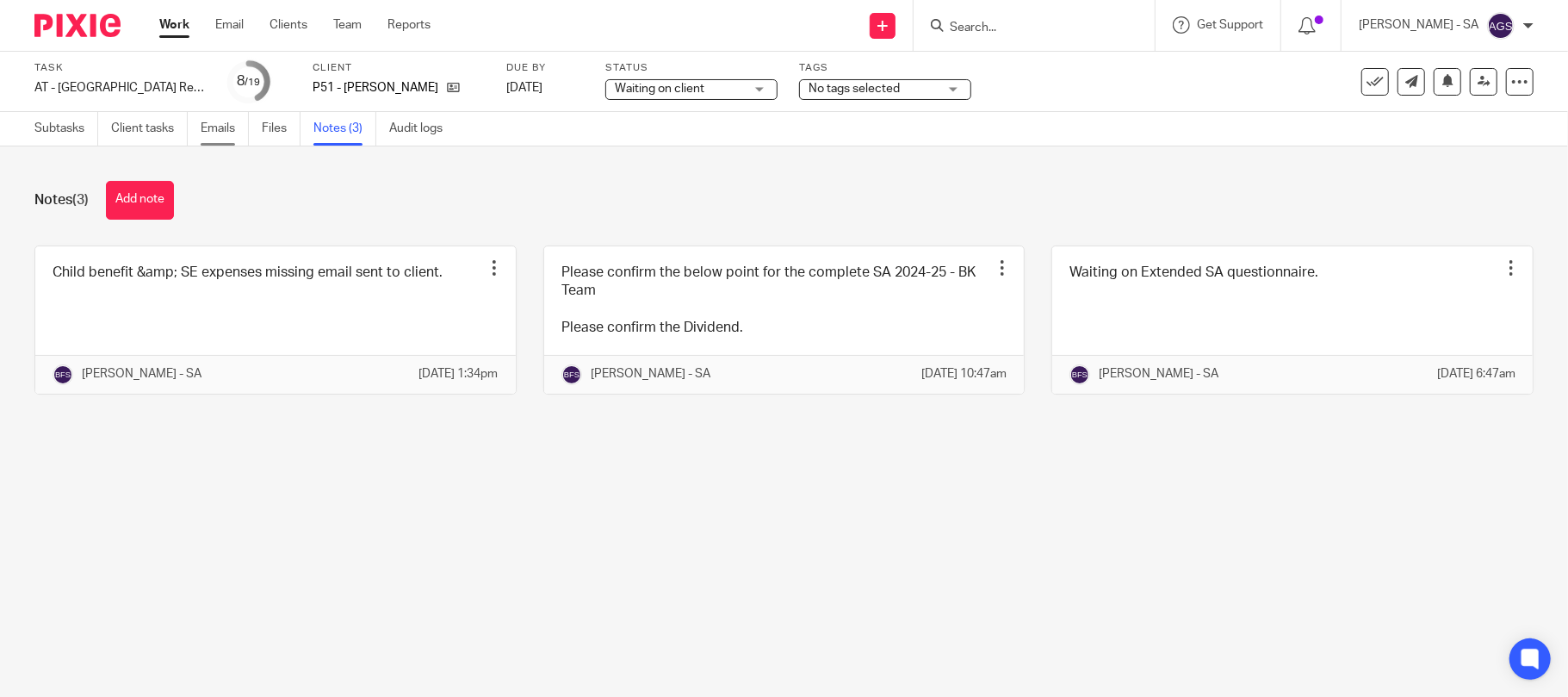
click at [205, 141] on link "Emails" at bounding box center [225, 128] width 49 height 34
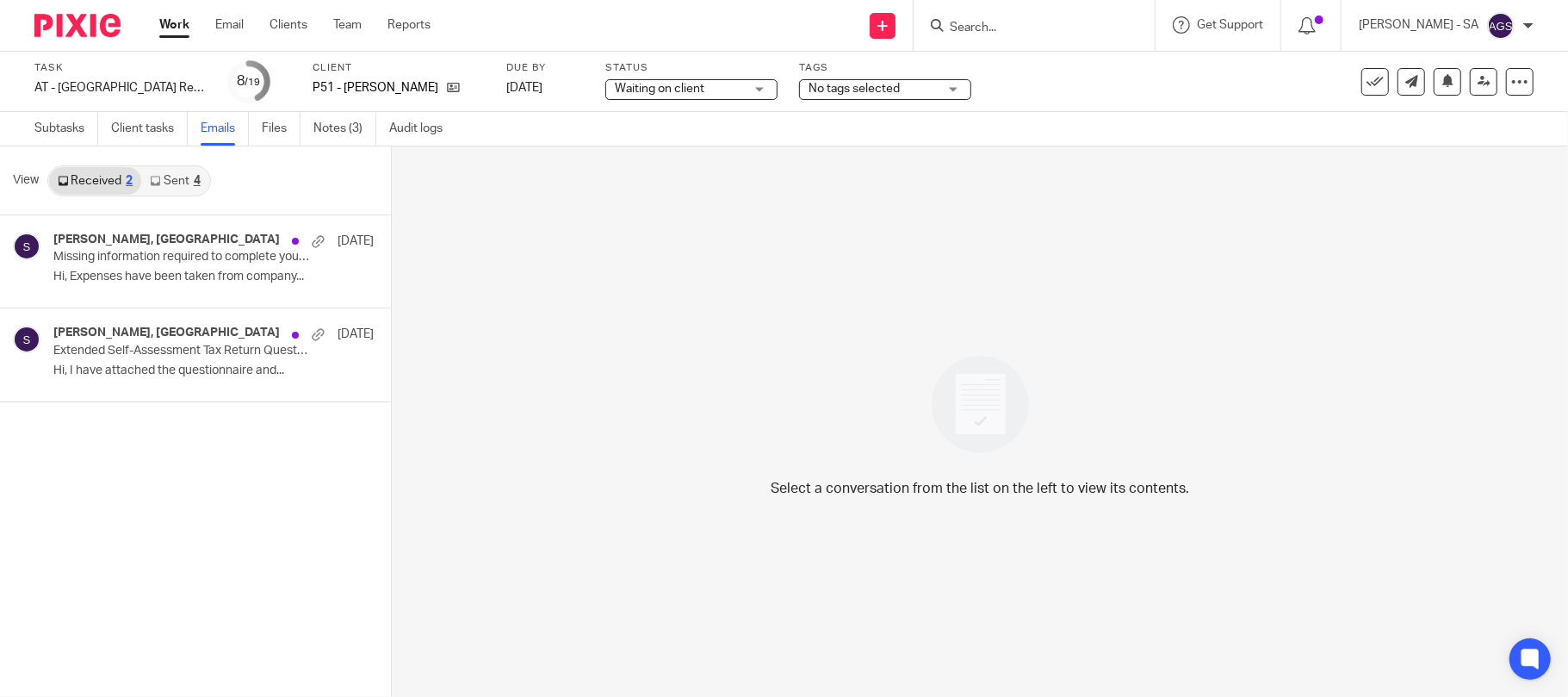
click at [172, 184] on link "Sent 4" at bounding box center [174, 181] width 67 height 27
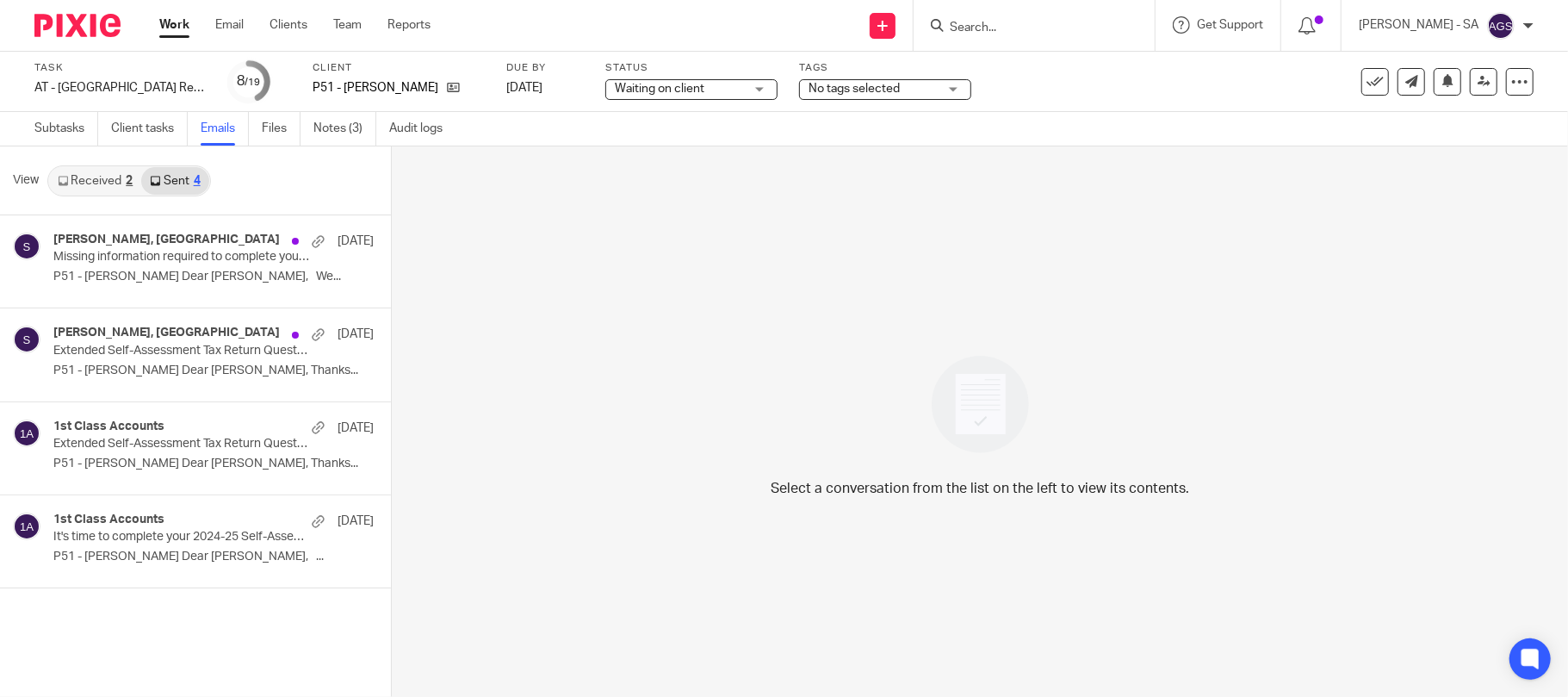
click at [109, 185] on link "Received 2" at bounding box center [95, 181] width 92 height 27
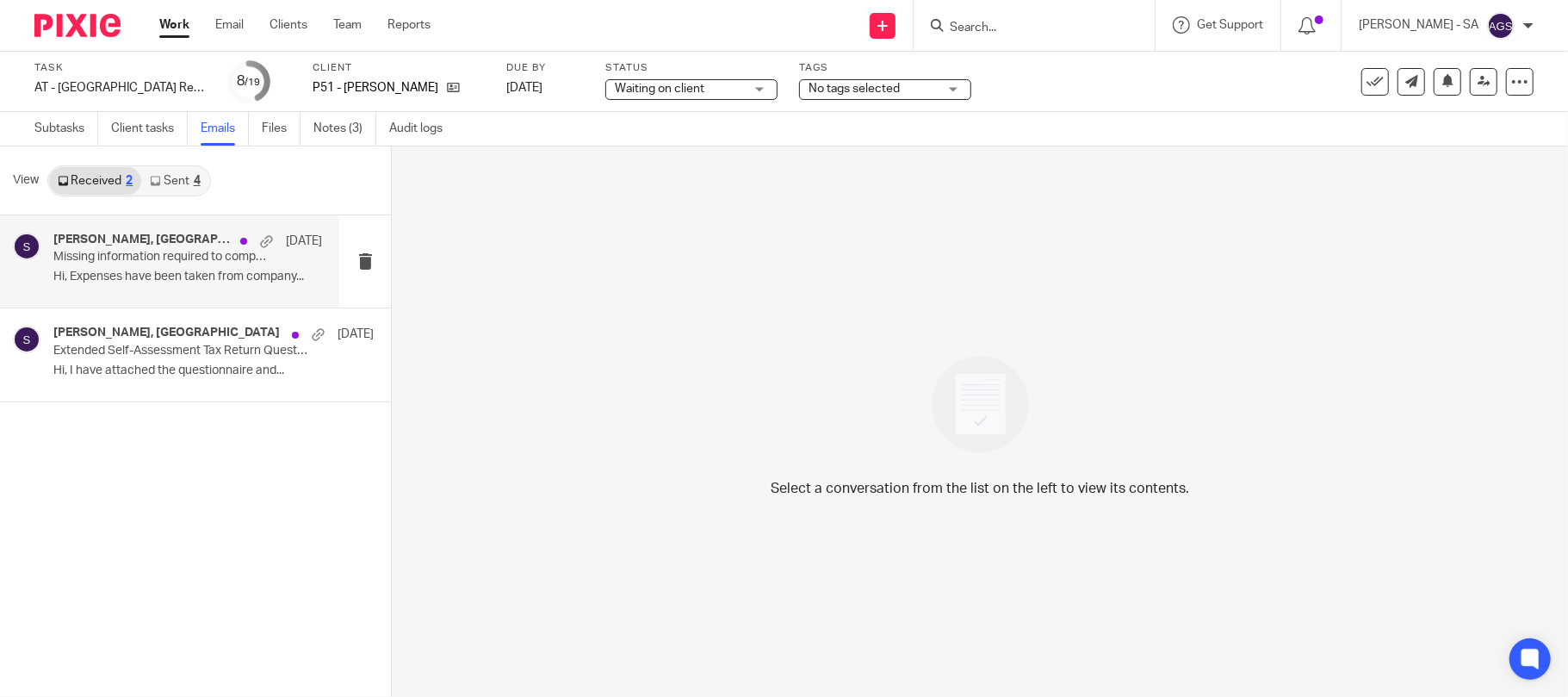
click at [96, 261] on p "Missing information required to complete your Self-Assessment Tax Return" at bounding box center [160, 257] width 215 height 15
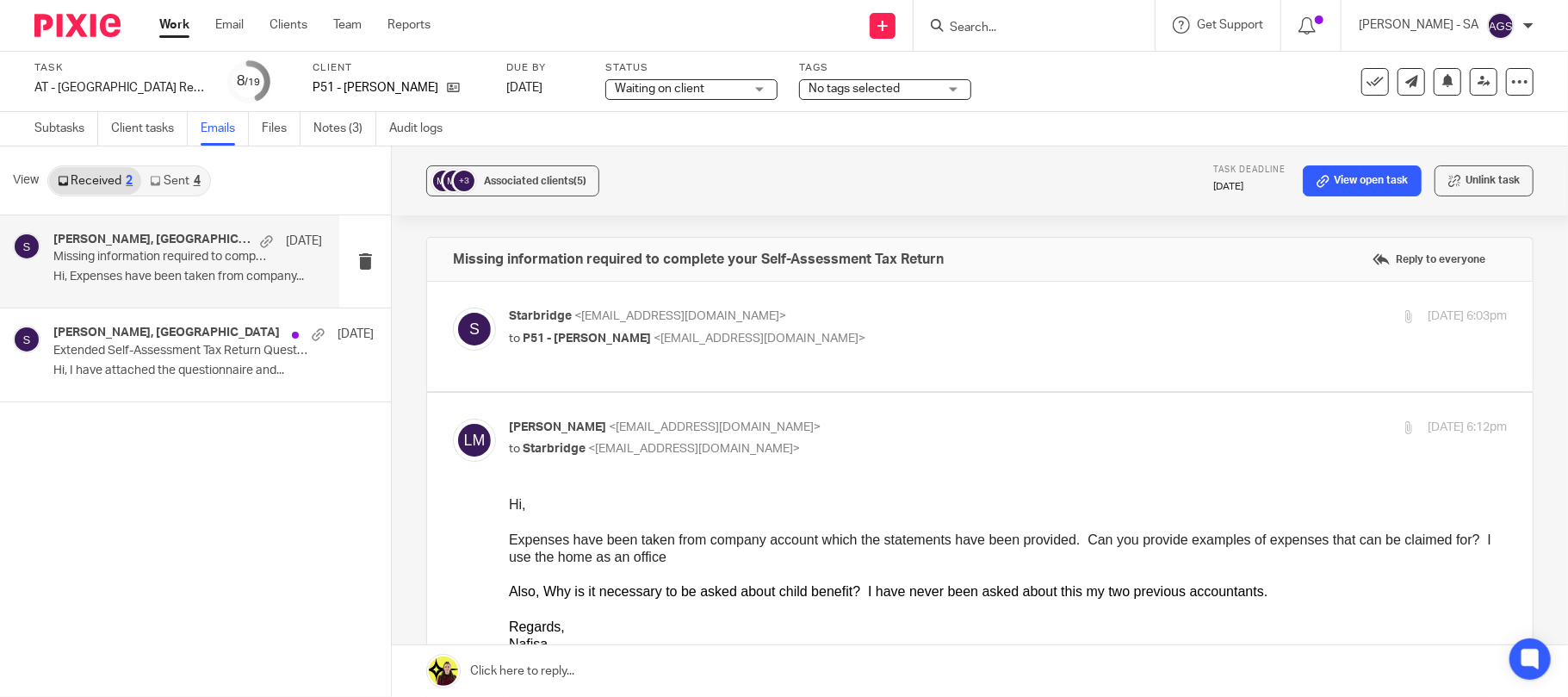
click at [690, 339] on span "<[EMAIL_ADDRESS][DOMAIN_NAME]>" at bounding box center [759, 338] width 212 height 12
checkbox input "true"
